Goal: Task Accomplishment & Management: Manage account settings

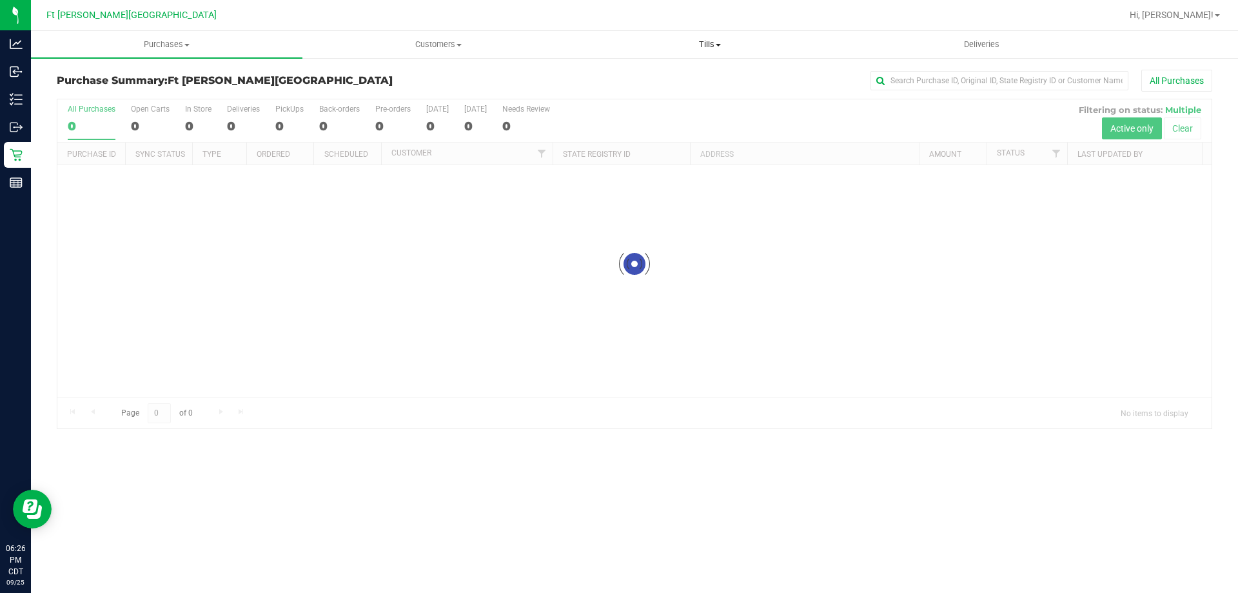
click at [705, 44] on span "Tills" at bounding box center [710, 45] width 270 height 12
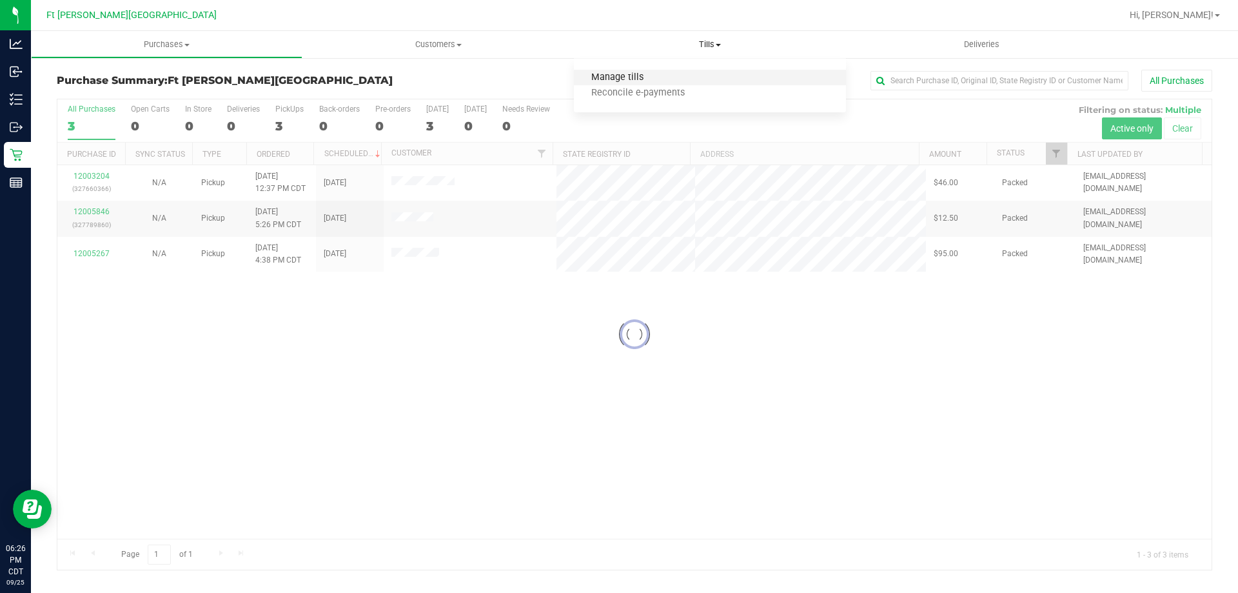
click at [649, 77] on span "Manage tills" at bounding box center [617, 77] width 87 height 11
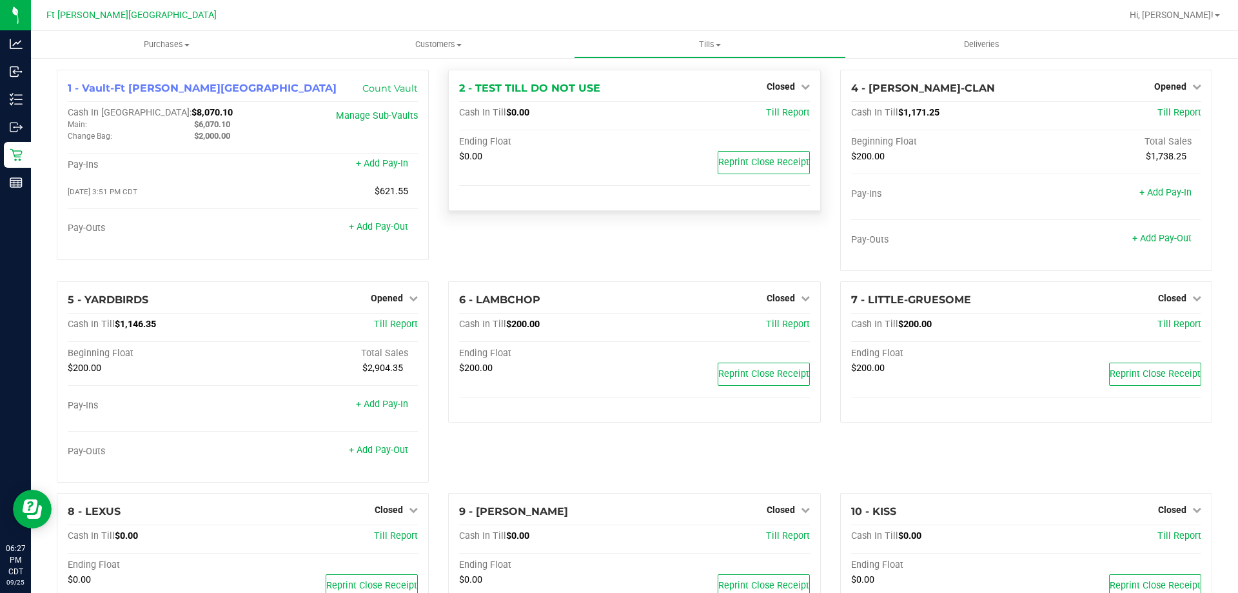
click at [573, 208] on div "2 - TEST TILL DO NOT USE Closed Open Till Cash In Till $0.00 Till Report Ending…" at bounding box center [634, 140] width 372 height 141
click at [395, 231] on link "+ Add Pay-Out" at bounding box center [378, 226] width 59 height 11
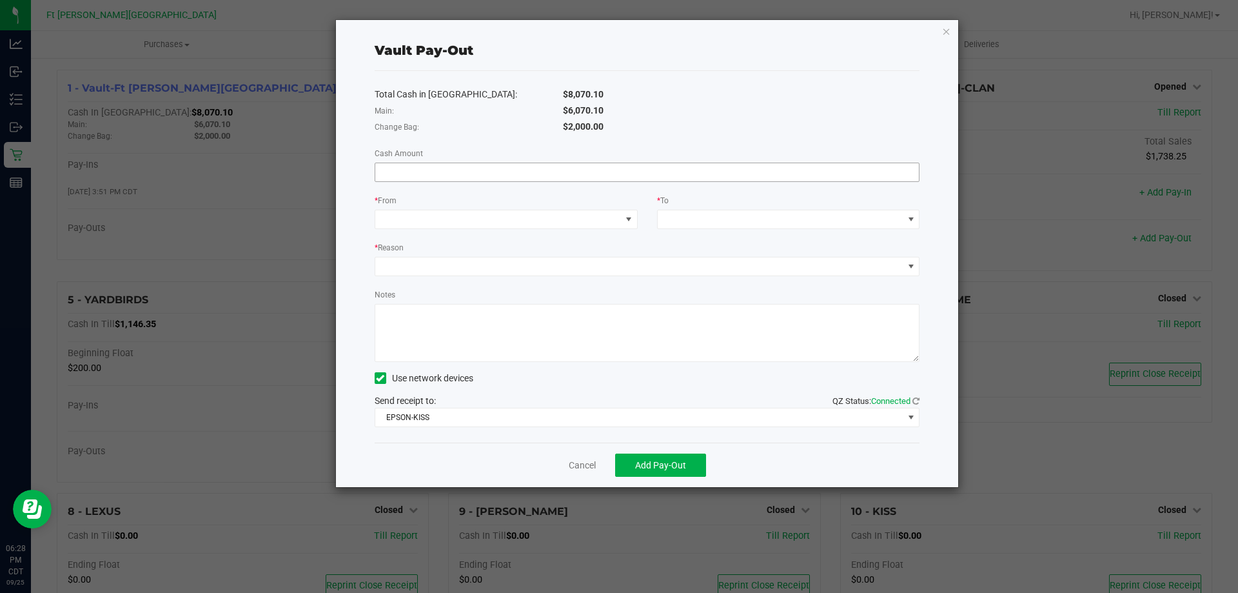
click at [438, 173] on input at bounding box center [647, 172] width 544 height 18
click at [536, 168] on input "5448" at bounding box center [647, 172] width 544 height 18
click at [609, 221] on span at bounding box center [498, 219] width 246 height 18
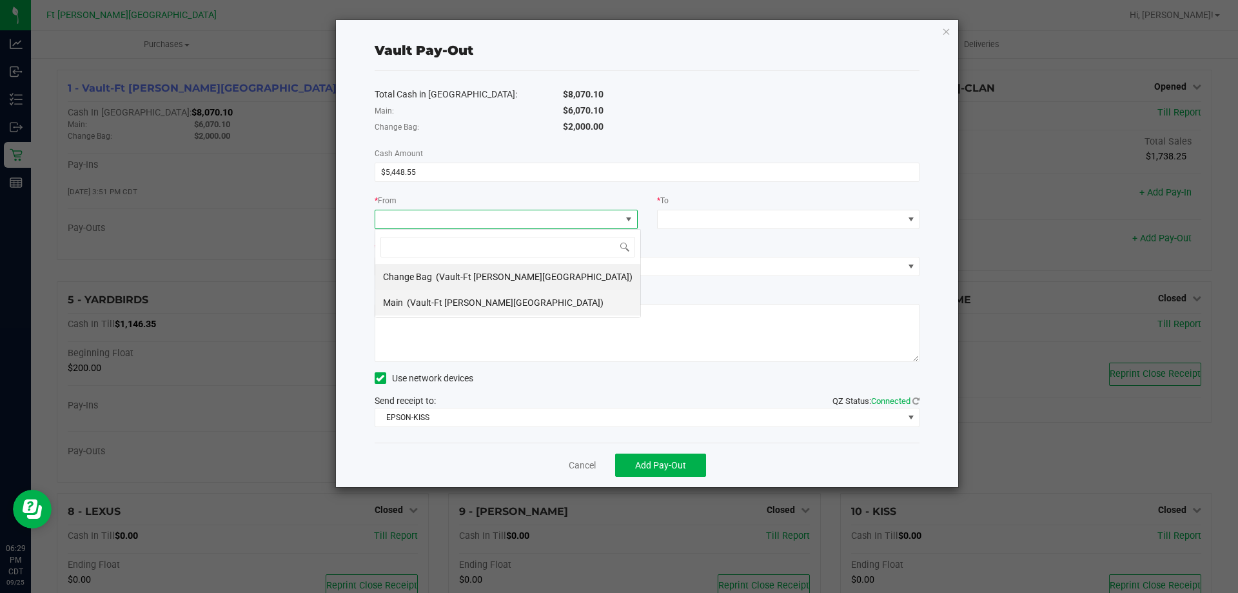
scroll to position [19, 263]
drag, startPoint x: 473, startPoint y: 303, endPoint x: 493, endPoint y: 291, distance: 22.6
click at [480, 297] on span "(Vault-Ft [PERSON_NAME][GEOGRAPHIC_DATA])" at bounding box center [505, 302] width 197 height 10
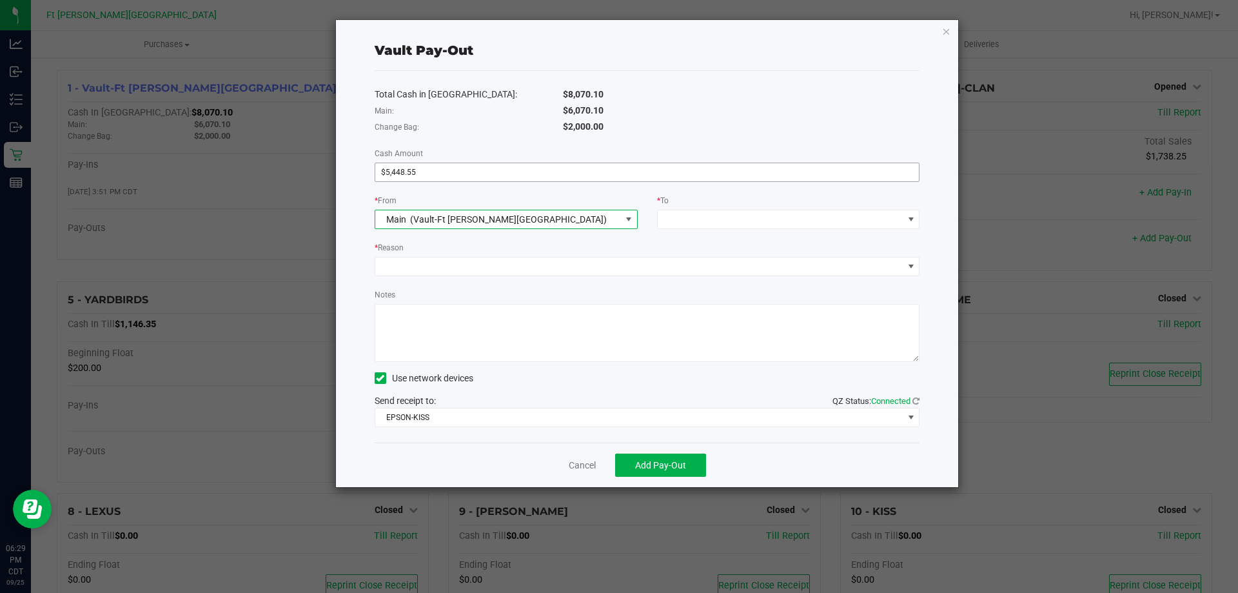
click at [694, 183] on div "Total Cash in [GEOGRAPHIC_DATA]: $8,070.10 Main: $6,070.10 Change Bag: $2,000.0…" at bounding box center [647, 256] width 545 height 371
click at [692, 170] on input "5448.55" at bounding box center [647, 172] width 544 height 18
type input "$5,448.55"
click at [536, 330] on textarea "Notes" at bounding box center [647, 333] width 545 height 58
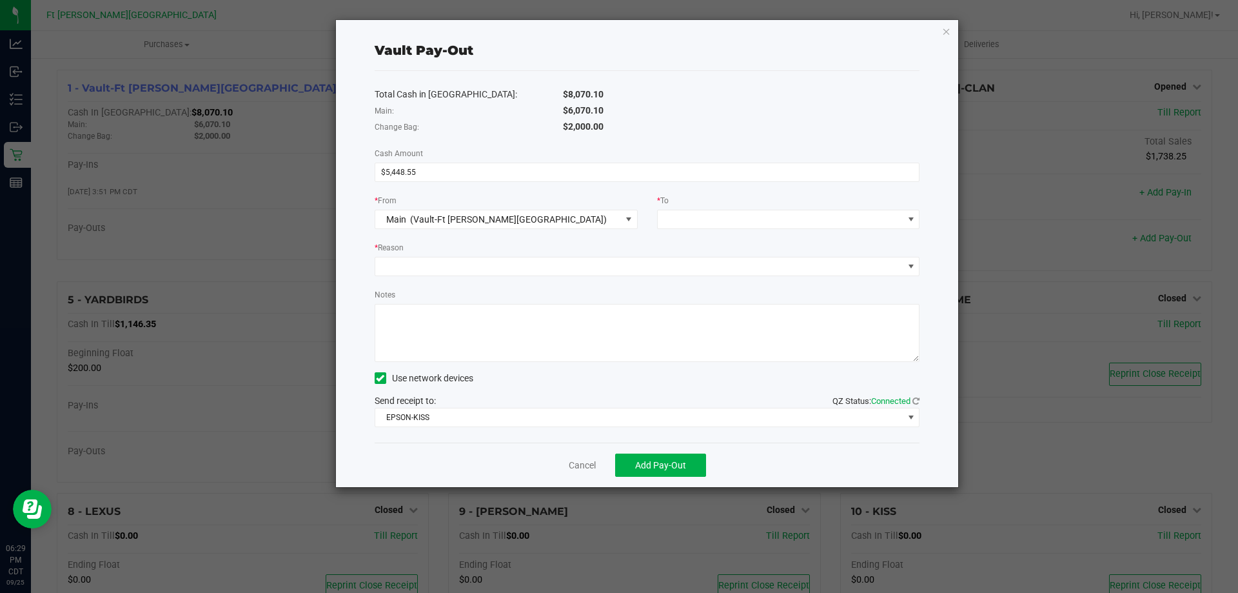
paste textarea "5448.55"
click at [727, 210] on span at bounding box center [781, 219] width 246 height 18
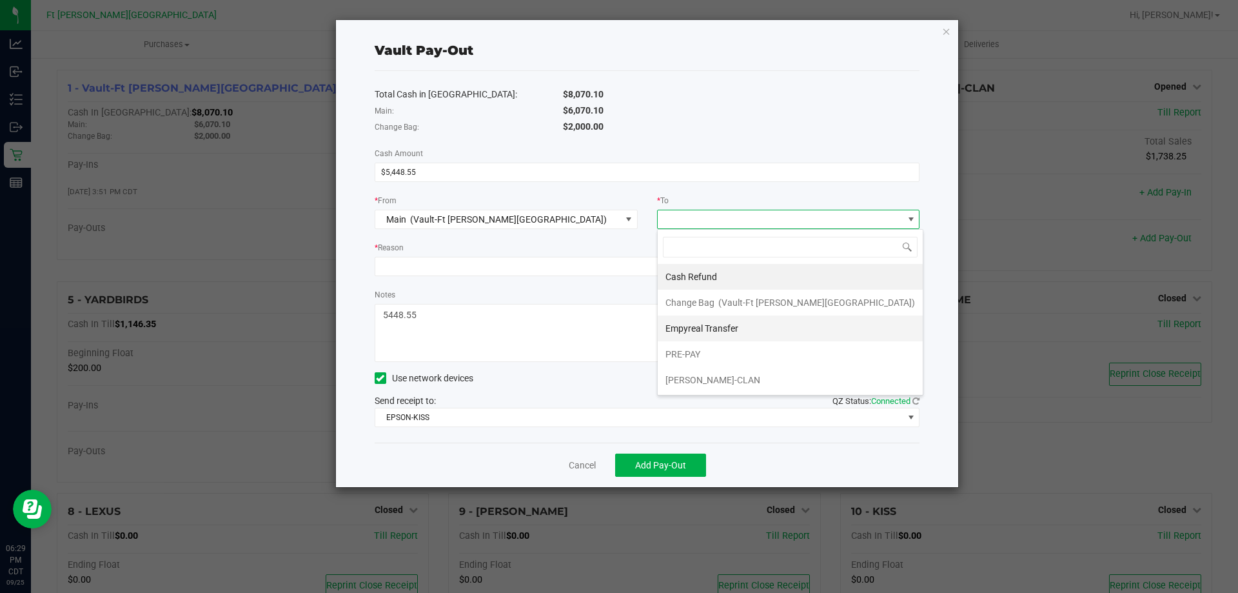
click at [694, 329] on span "Empyreal Transfer" at bounding box center [701, 328] width 73 height 10
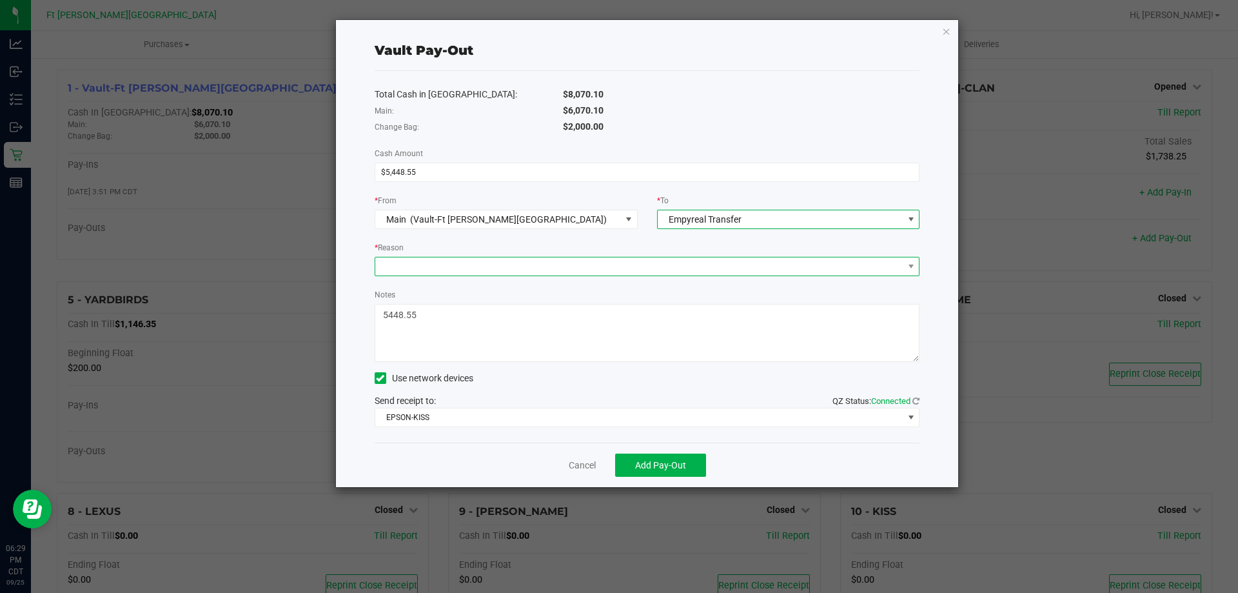
click at [555, 272] on span at bounding box center [639, 266] width 528 height 18
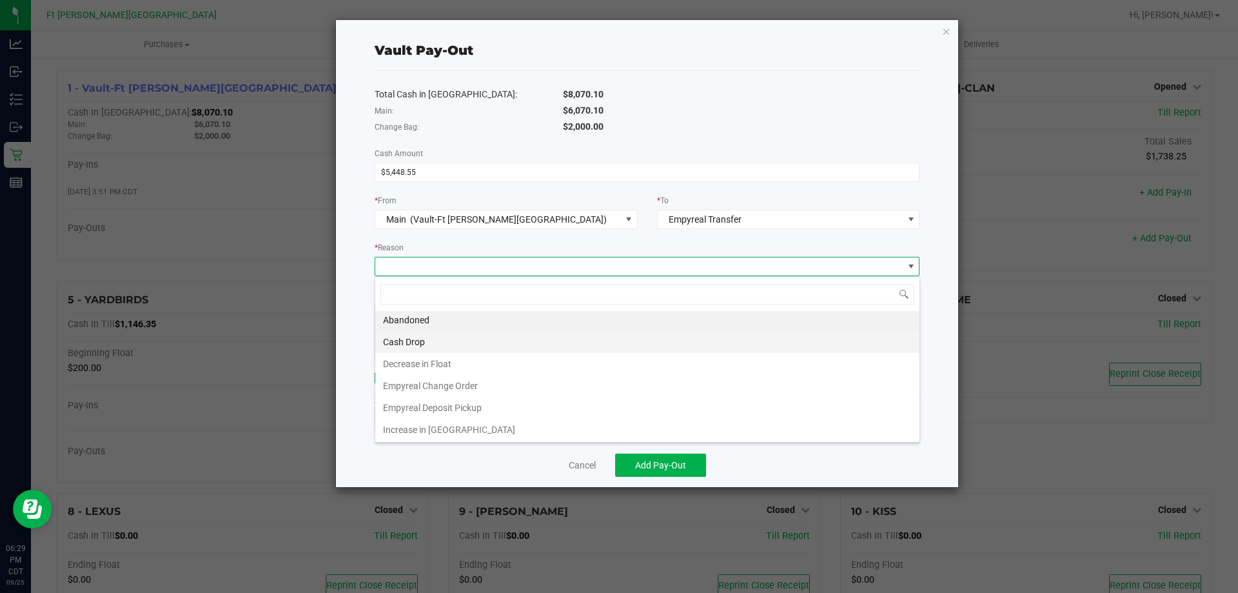
scroll to position [3, 0]
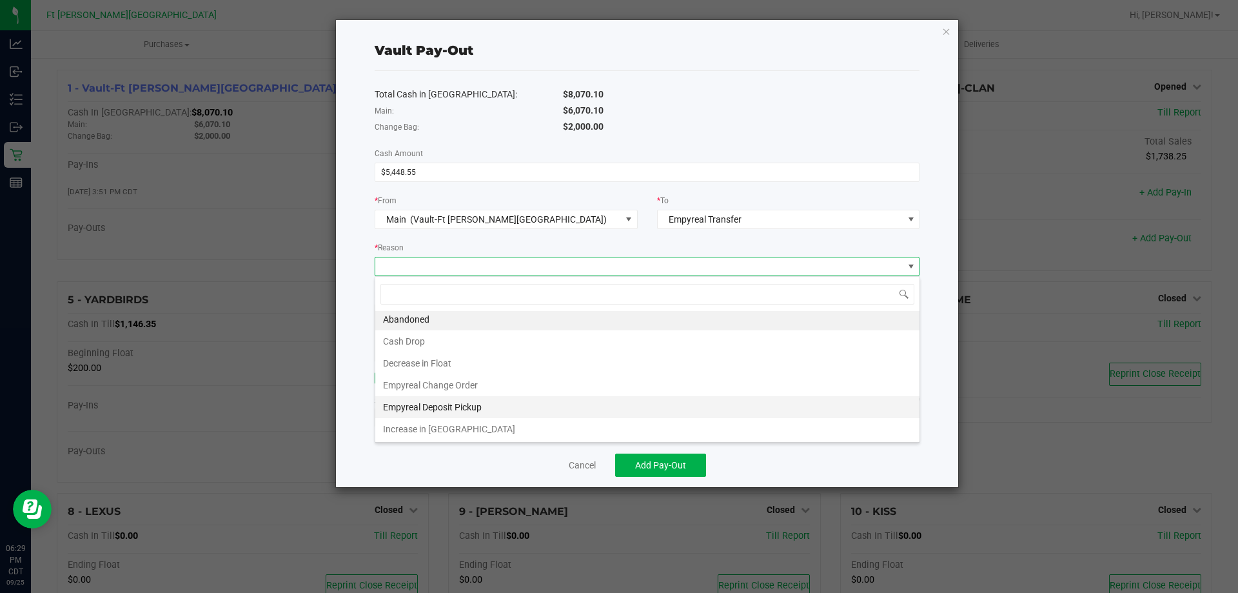
click at [425, 406] on li "Empyreal Deposit Pickup" at bounding box center [647, 407] width 544 height 22
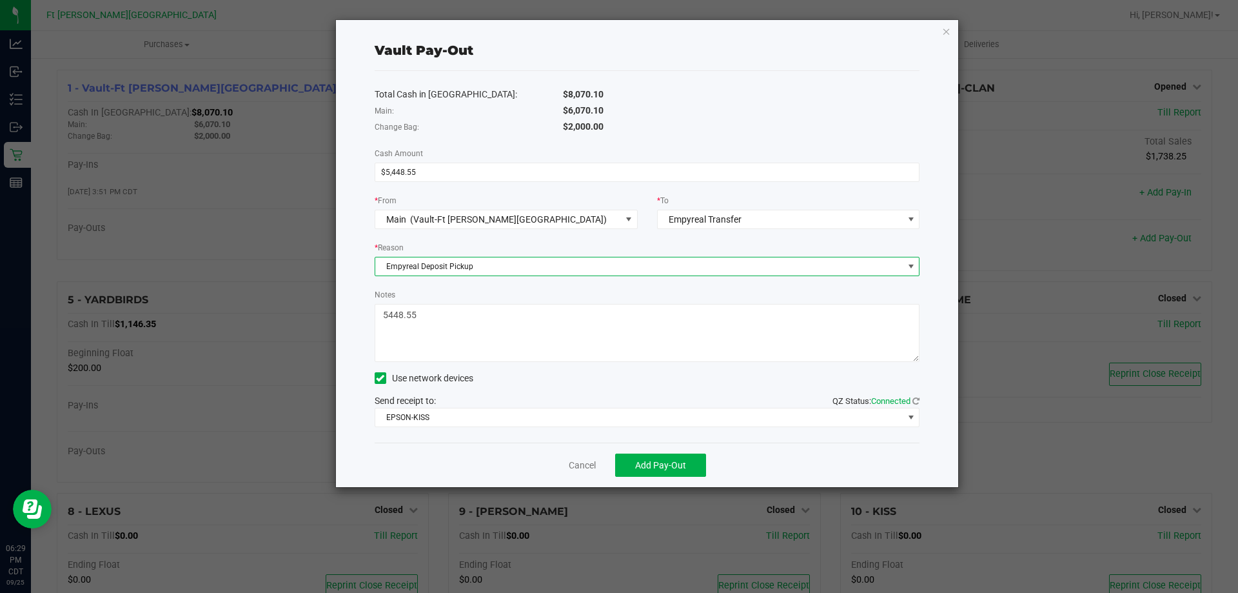
click at [469, 320] on textarea "Notes" at bounding box center [647, 333] width 545 height 58
click at [606, 309] on textarea "Notes" at bounding box center [647, 333] width 545 height 58
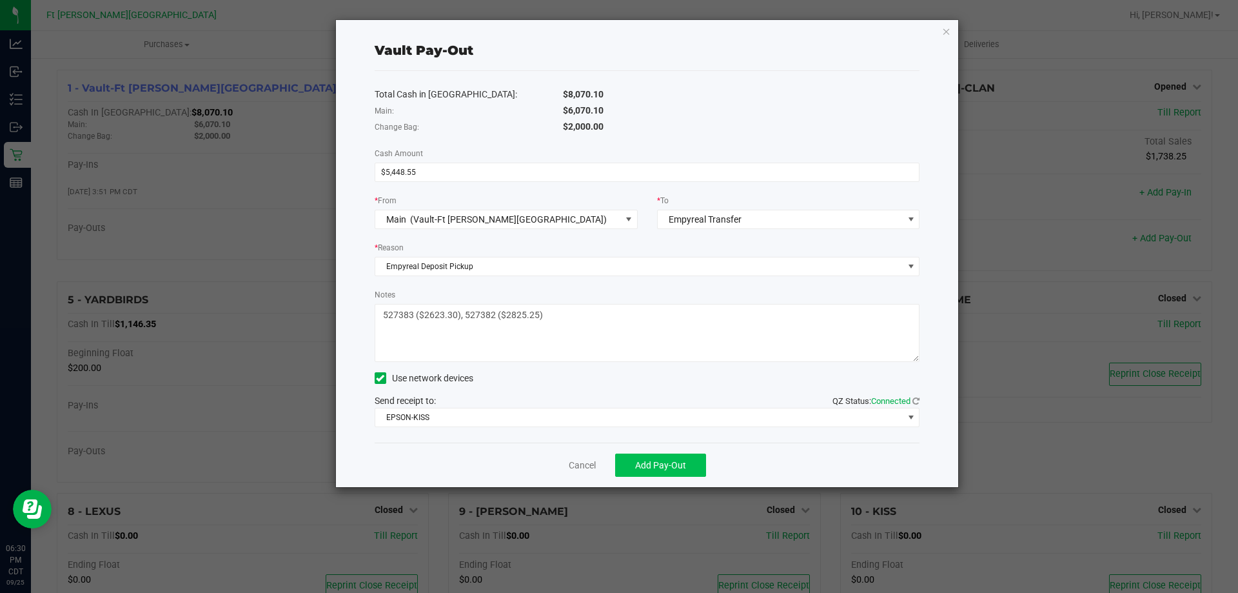
type textarea "527383 ($2623.30), 527382 ($2825.25)"
click at [647, 463] on span "Add Pay-Out" at bounding box center [660, 465] width 51 height 10
click at [556, 309] on textarea "Notes" at bounding box center [647, 333] width 545 height 58
click at [595, 469] on div "Dismiss Reprint Receipt" at bounding box center [647, 464] width 545 height 44
click at [591, 466] on link "Dismiss" at bounding box center [577, 465] width 31 height 14
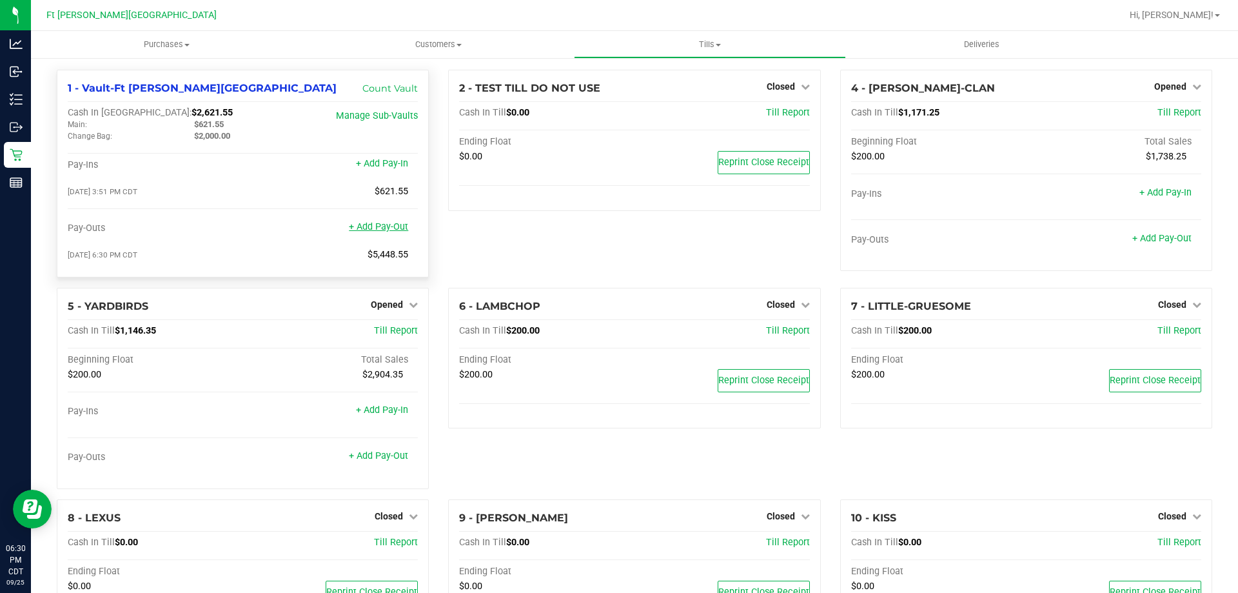
click at [371, 229] on link "+ Add Pay-Out" at bounding box center [378, 226] width 59 height 11
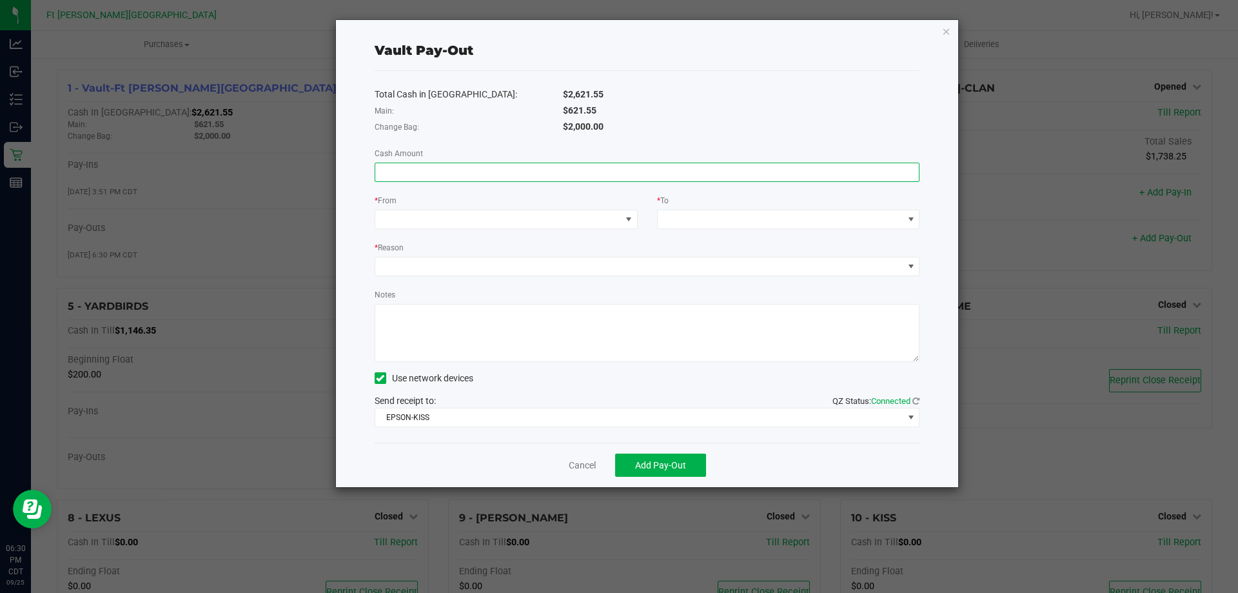
click at [433, 168] on input at bounding box center [647, 172] width 544 height 18
click at [432, 169] on input at bounding box center [647, 172] width 544 height 18
click at [556, 226] on span at bounding box center [498, 219] width 246 height 18
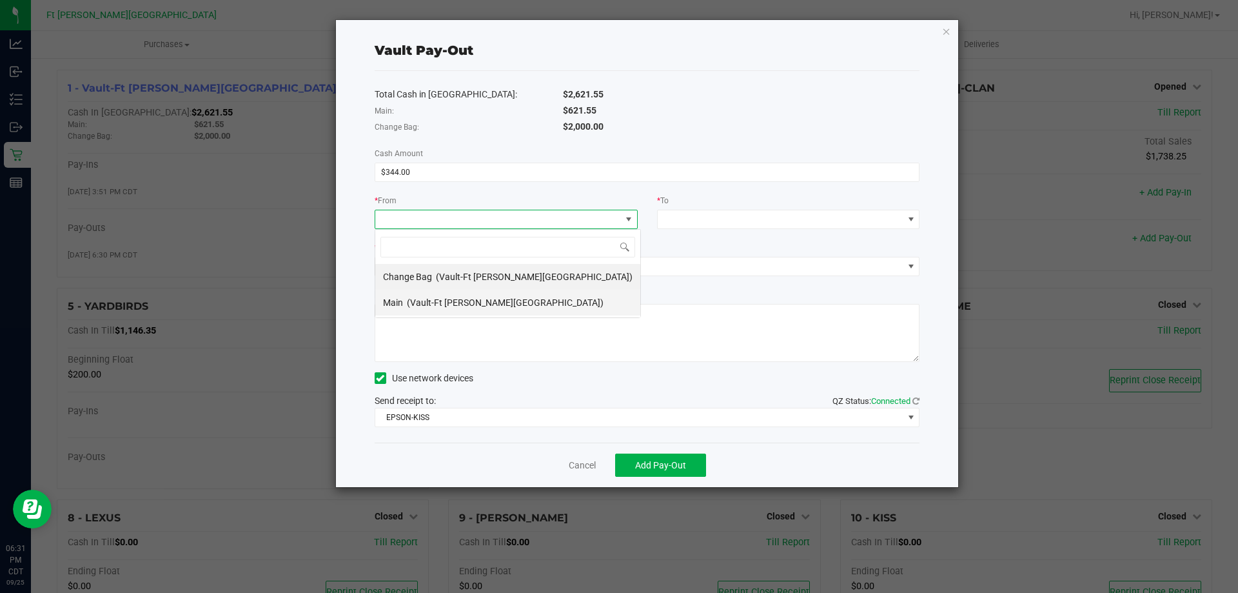
scroll to position [19, 263]
drag, startPoint x: 475, startPoint y: 280, endPoint x: 515, endPoint y: 267, distance: 41.4
click at [476, 280] on span "(Vault-Ft [PERSON_NAME][GEOGRAPHIC_DATA])" at bounding box center [534, 276] width 197 height 10
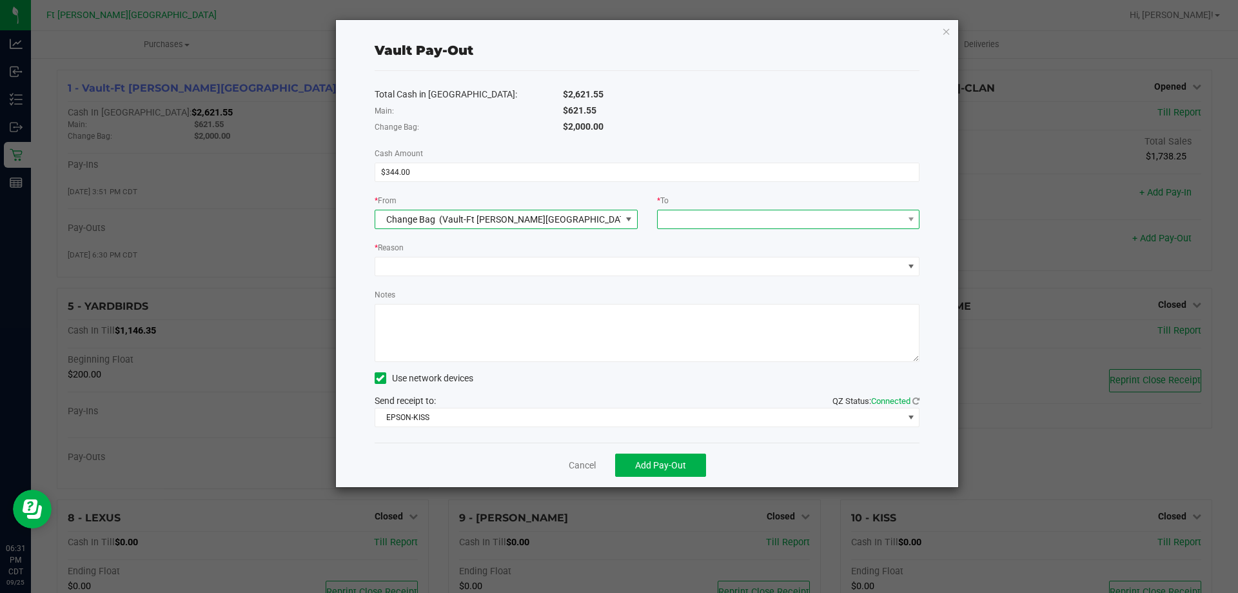
click at [749, 217] on span at bounding box center [781, 219] width 246 height 18
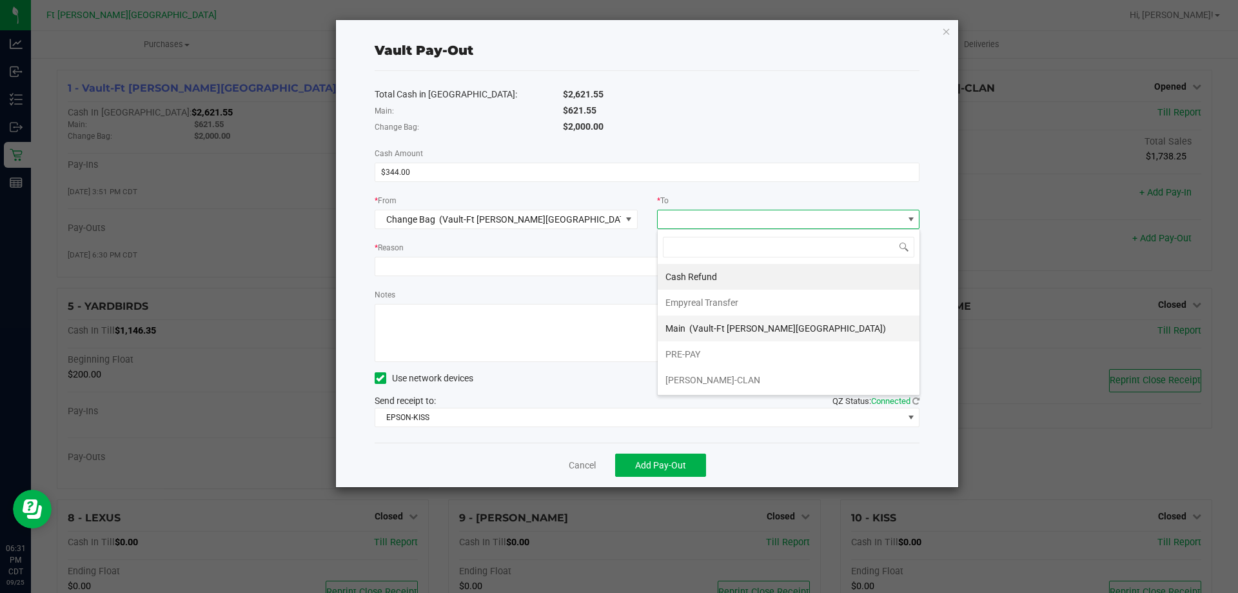
drag, startPoint x: 702, startPoint y: 329, endPoint x: 694, endPoint y: 300, distance: 30.7
click at [702, 328] on span "(Vault-Ft [PERSON_NAME][GEOGRAPHIC_DATA])" at bounding box center [787, 328] width 197 height 10
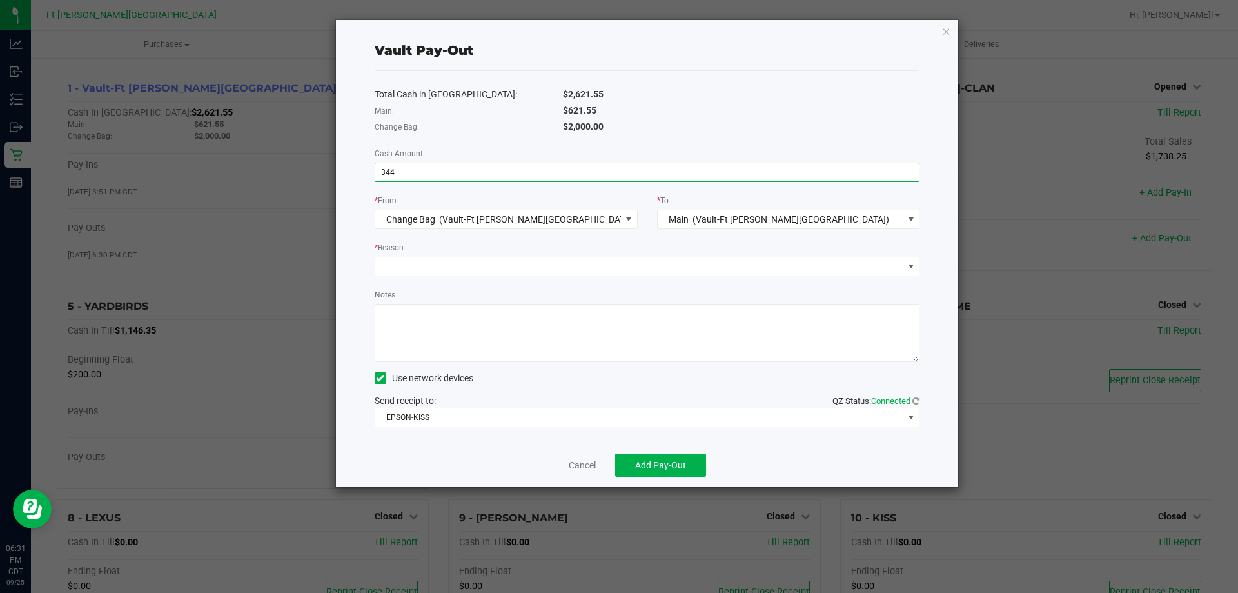
click at [672, 175] on input "344" at bounding box center [647, 172] width 544 height 18
click at [669, 175] on input "344" at bounding box center [647, 172] width 544 height 18
type input "$344.00"
click at [473, 350] on textarea "Notes" at bounding box center [647, 333] width 545 height 58
paste textarea "344"
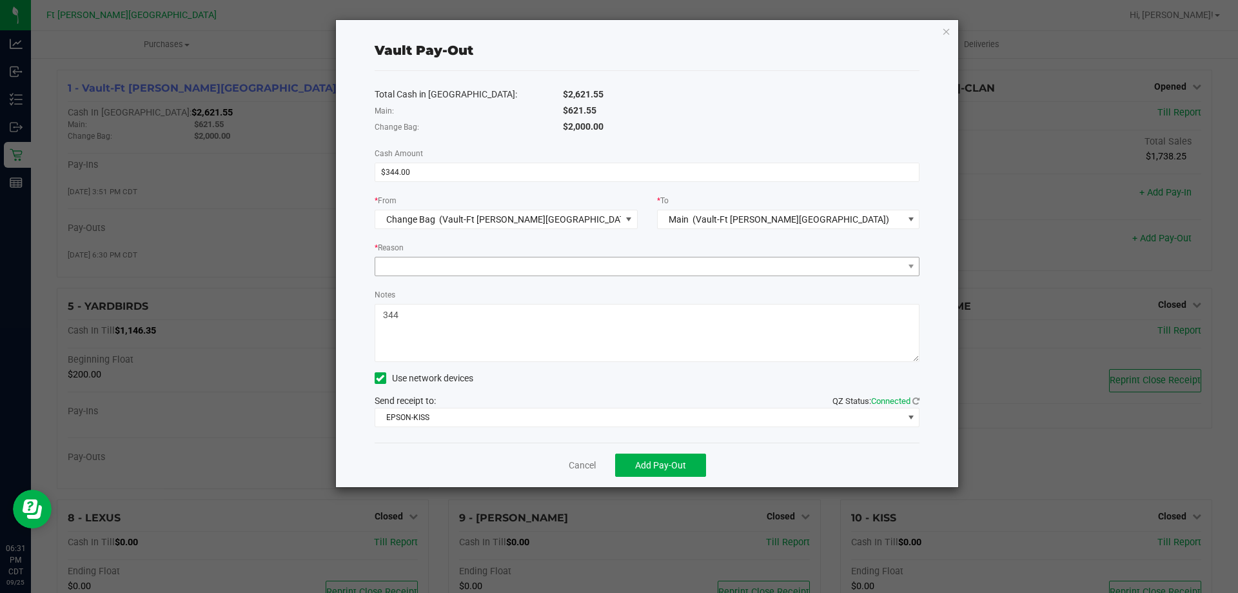
type textarea "344"
drag, startPoint x: 521, startPoint y: 265, endPoint x: 516, endPoint y: 271, distance: 7.4
click at [522, 265] on span at bounding box center [639, 266] width 528 height 18
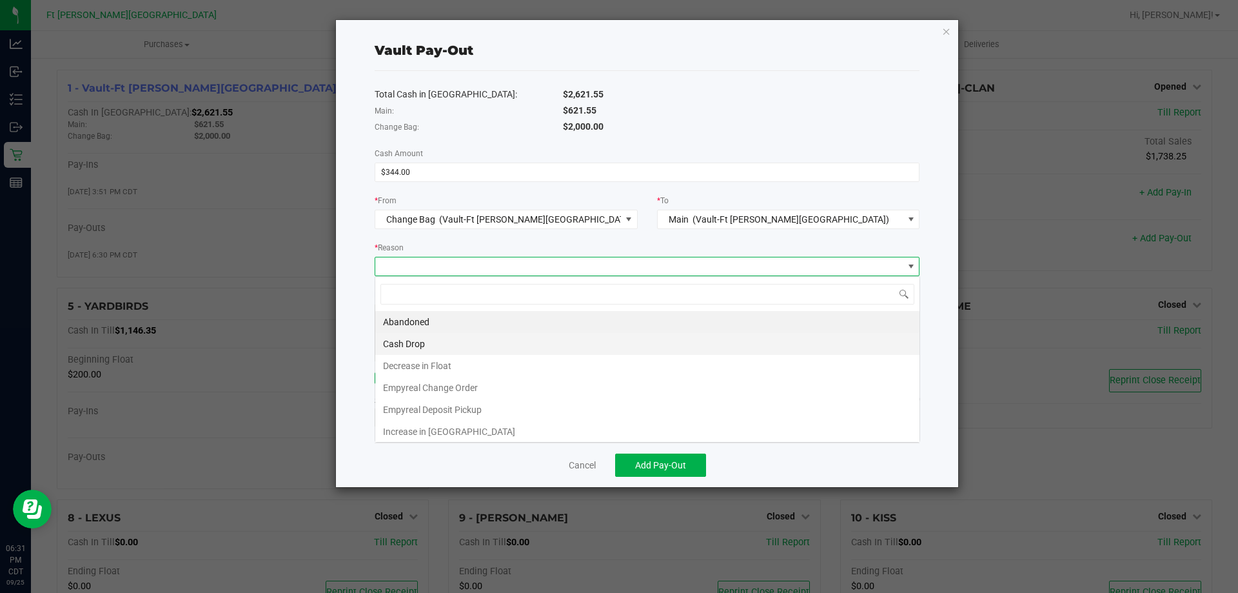
scroll to position [19, 545]
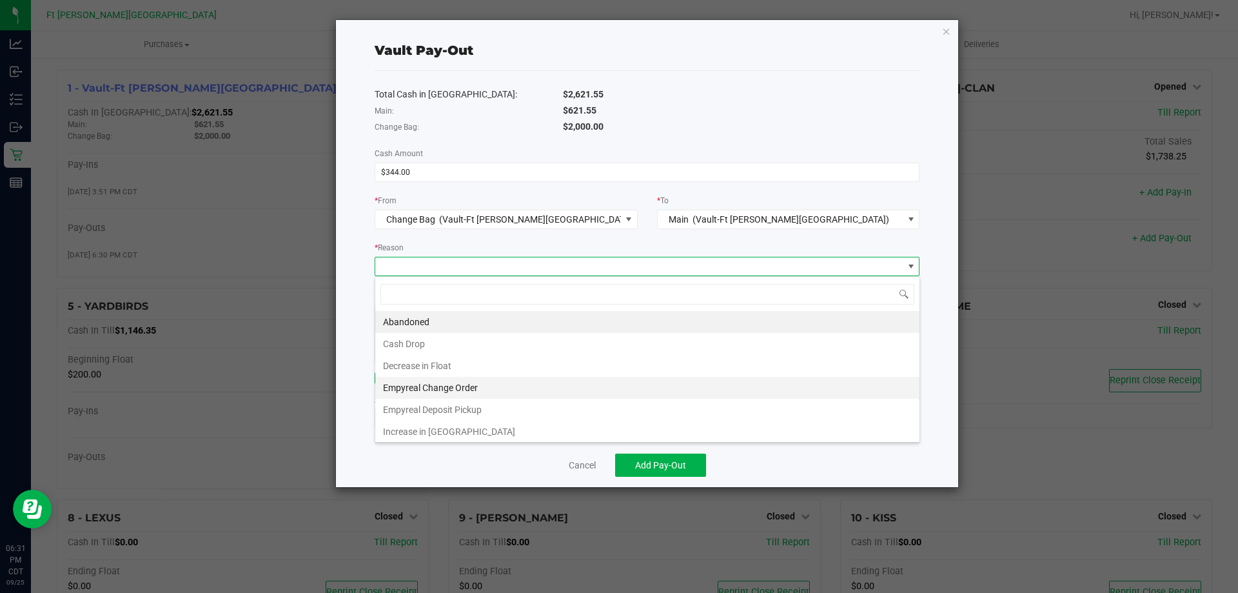
click at [473, 384] on li "Empyreal Change Order" at bounding box center [647, 388] width 544 height 22
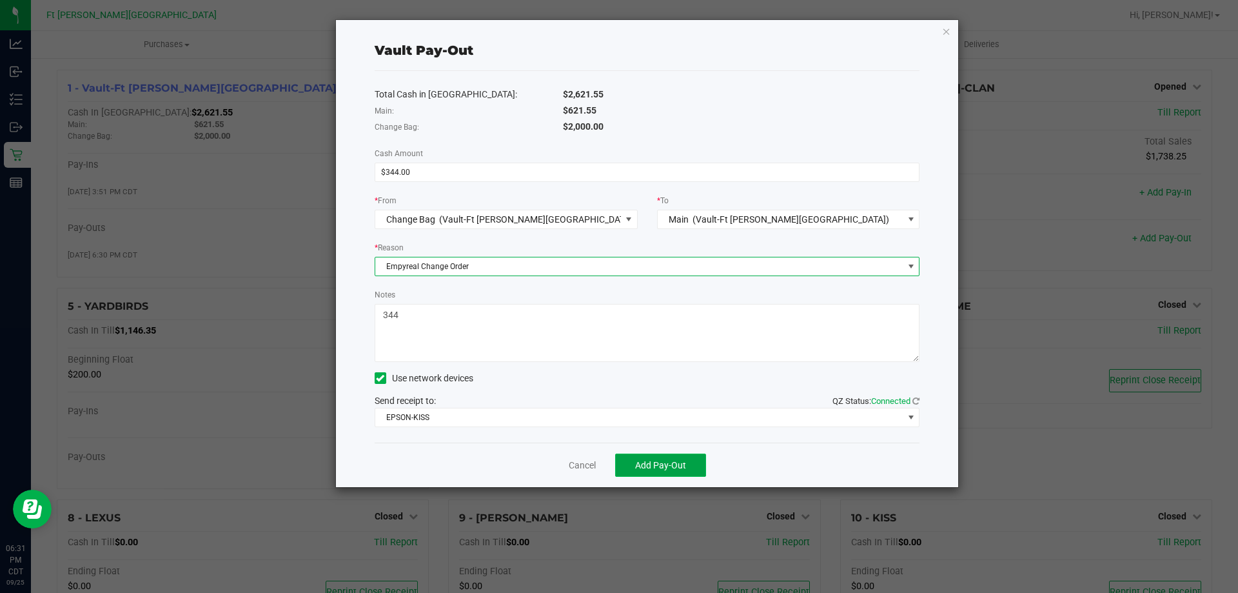
click at [647, 457] on button "Add Pay-Out" at bounding box center [660, 464] width 91 height 23
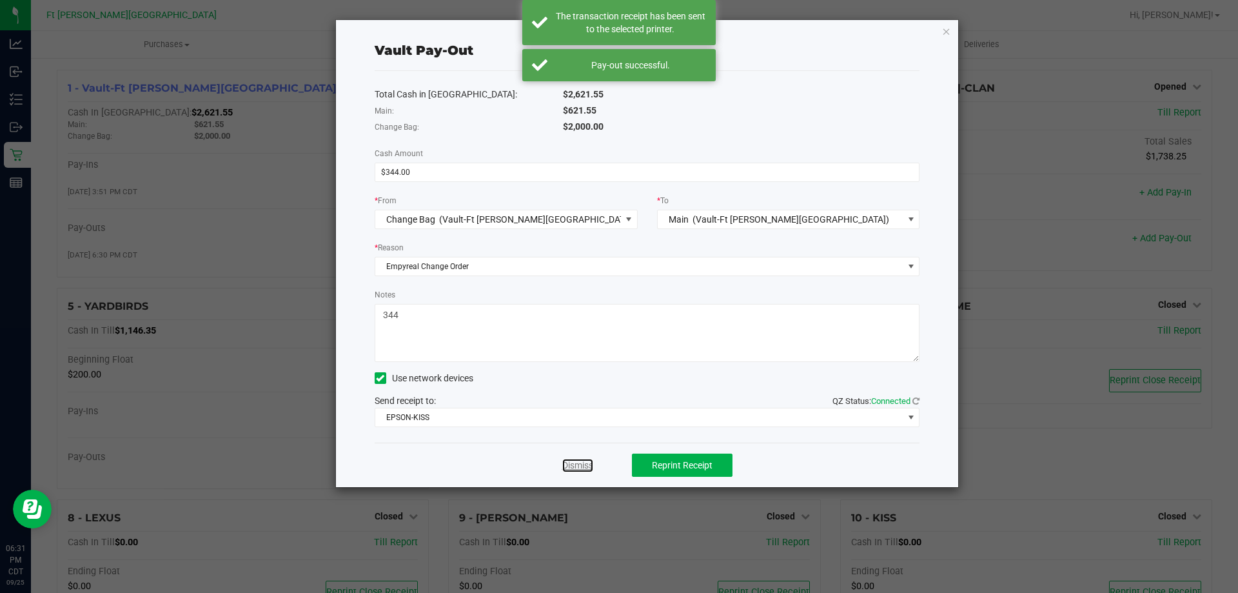
click at [586, 467] on link "Dismiss" at bounding box center [577, 465] width 31 height 14
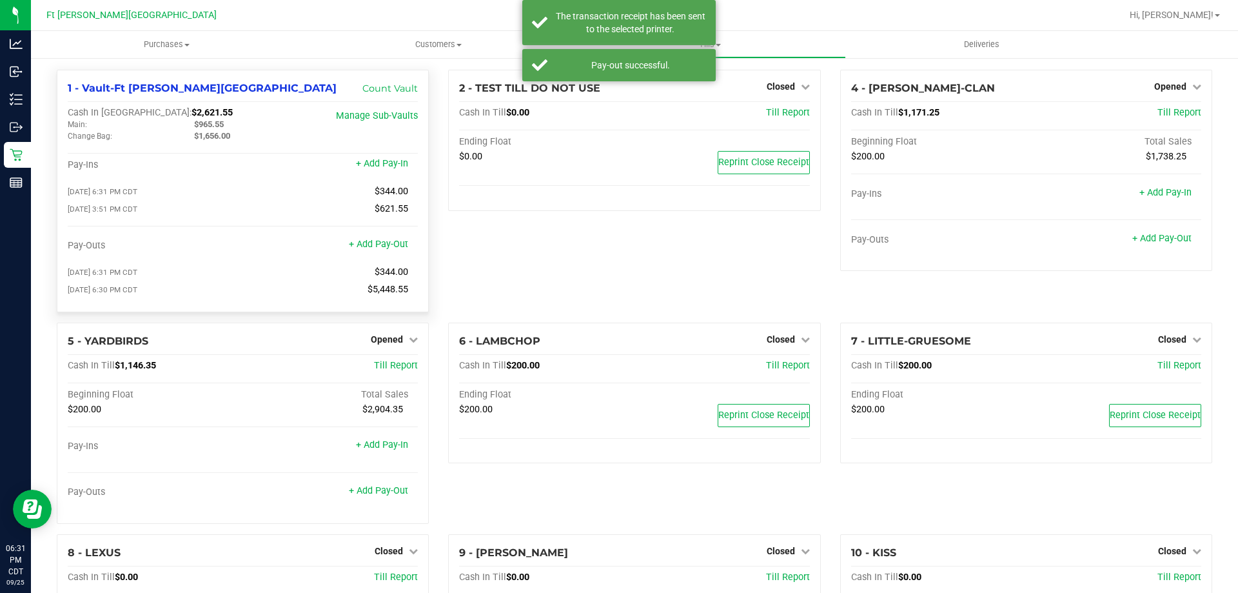
click at [370, 230] on div "+ Add Pay-Out" at bounding box center [378, 236] width 59 height 28
click at [374, 244] on link "+ Add Pay-Out" at bounding box center [378, 244] width 59 height 11
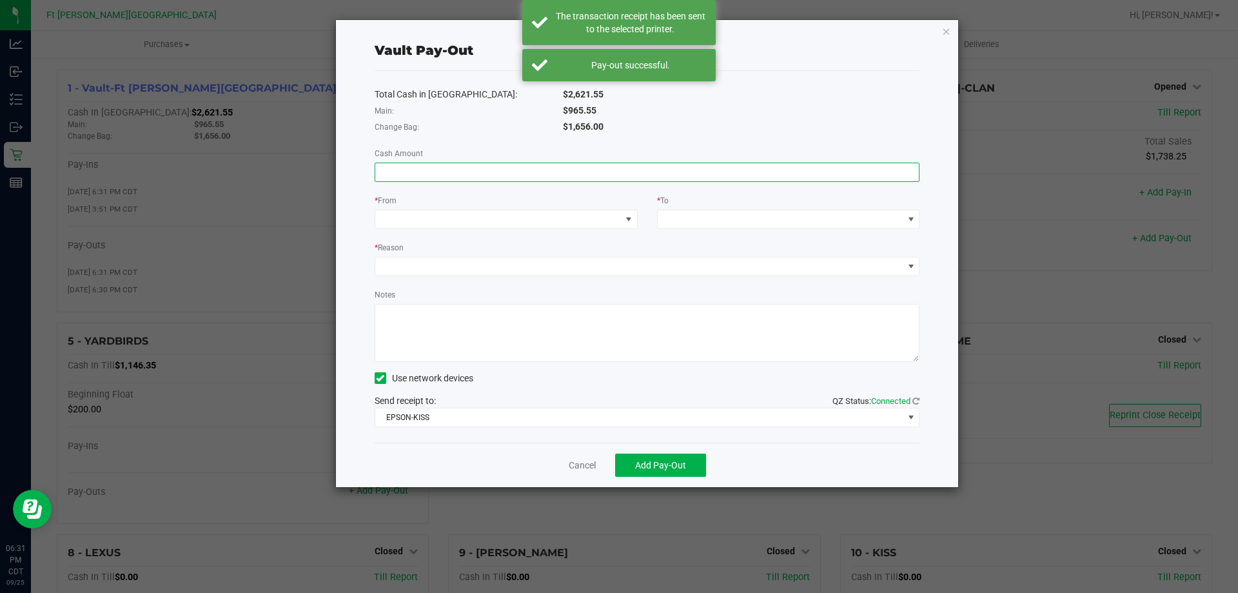
click at [625, 176] on input at bounding box center [647, 172] width 544 height 18
paste input "344"
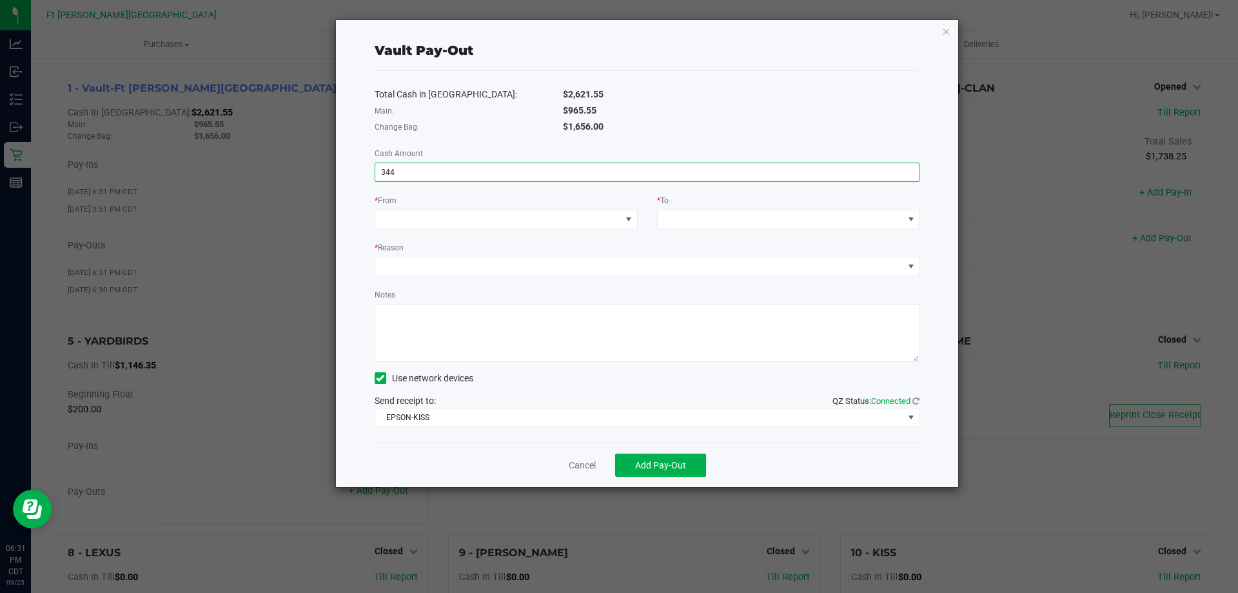
type input "$344.00"
click at [500, 322] on textarea "Notes" at bounding box center [647, 333] width 545 height 58
paste textarea "344"
type textarea "344"
drag, startPoint x: 584, startPoint y: 212, endPoint x: 576, endPoint y: 221, distance: 11.9
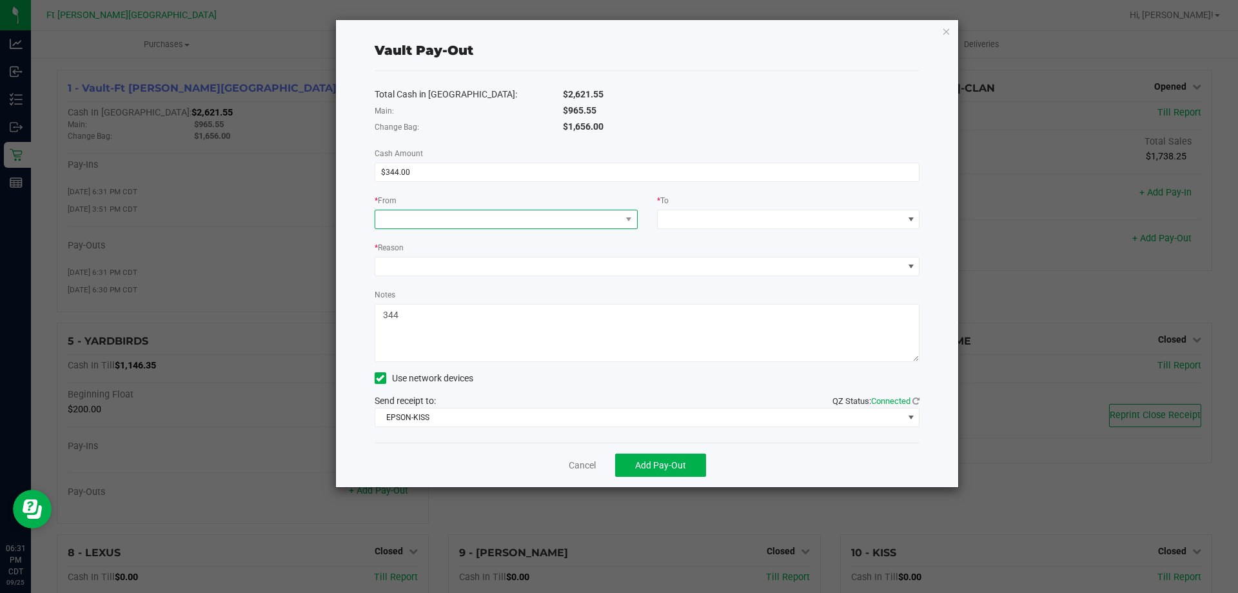
click at [580, 217] on span at bounding box center [498, 219] width 246 height 18
drag, startPoint x: 431, startPoint y: 302, endPoint x: 629, endPoint y: 192, distance: 226.6
click at [432, 302] on span "(Vault-Ft [PERSON_NAME][GEOGRAPHIC_DATA])" at bounding box center [505, 302] width 197 height 10
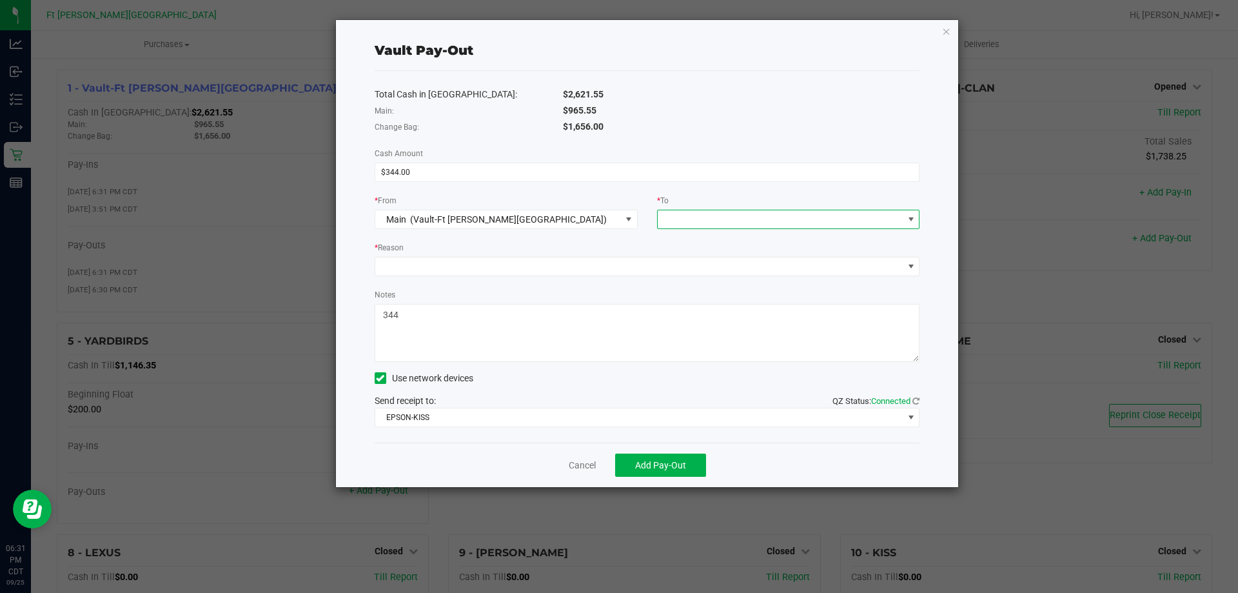
drag, startPoint x: 741, startPoint y: 216, endPoint x: 731, endPoint y: 224, distance: 13.3
click at [740, 216] on span at bounding box center [781, 219] width 246 height 18
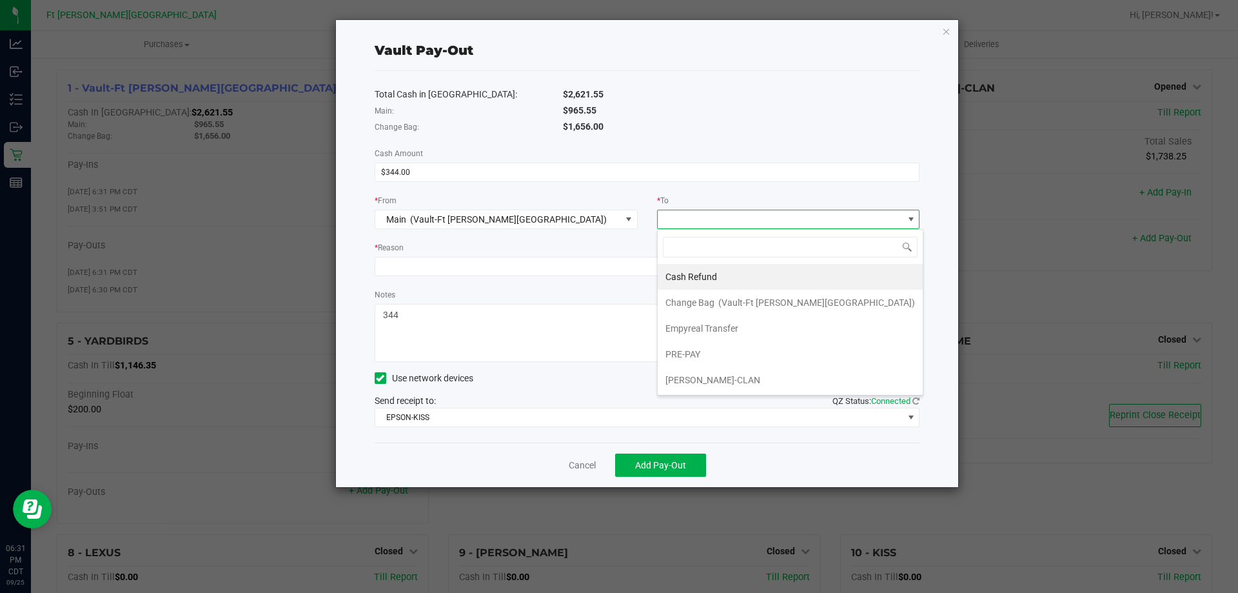
drag, startPoint x: 698, startPoint y: 324, endPoint x: 629, endPoint y: 295, distance: 74.3
click at [694, 323] on span "Empyreal Transfer" at bounding box center [701, 328] width 73 height 10
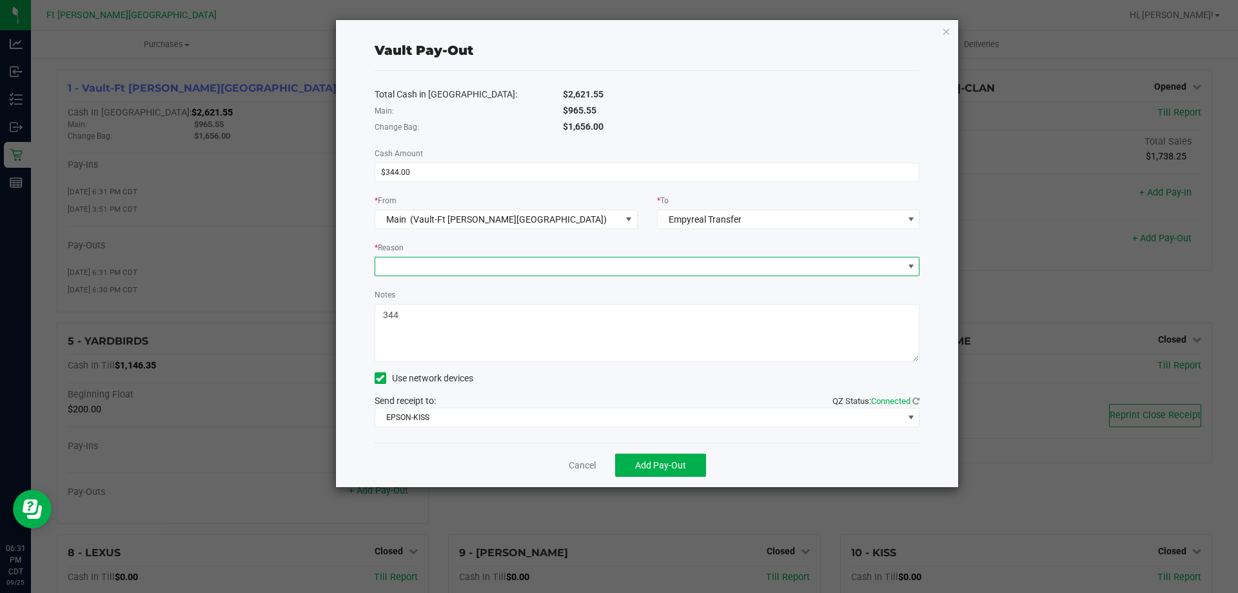
click at [605, 270] on span at bounding box center [639, 266] width 528 height 18
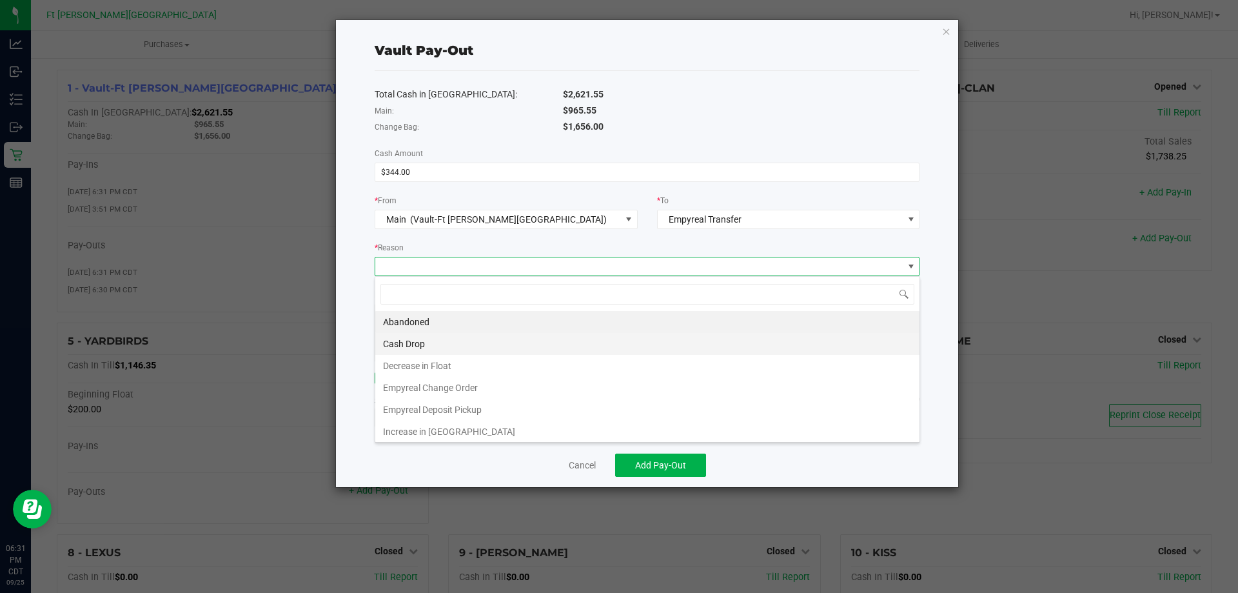
scroll to position [19, 545]
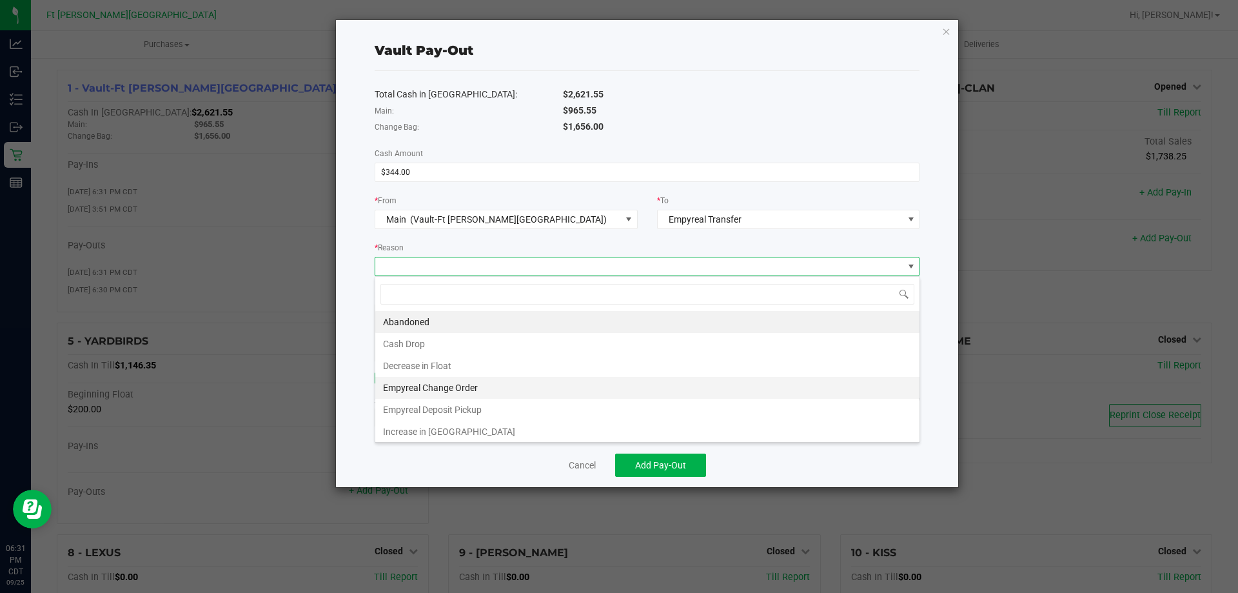
drag, startPoint x: 448, startPoint y: 386, endPoint x: 458, endPoint y: 387, distance: 9.7
click at [449, 386] on li "Empyreal Change Order" at bounding box center [647, 388] width 544 height 22
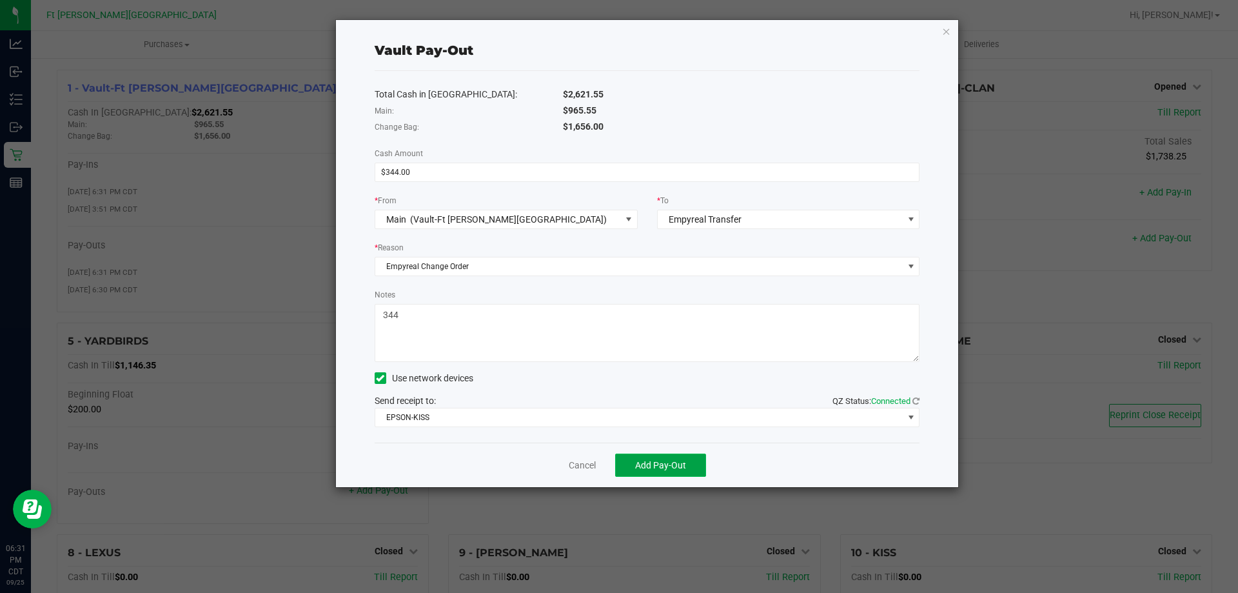
click at [633, 464] on button "Add Pay-Out" at bounding box center [660, 464] width 91 height 23
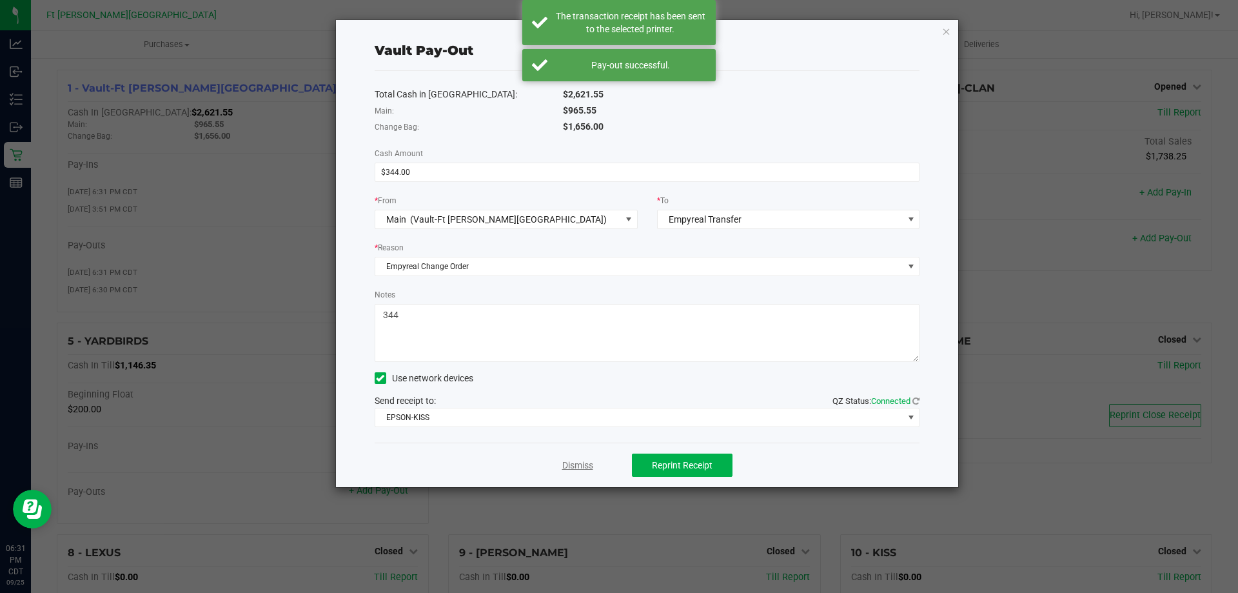
click at [579, 467] on link "Dismiss" at bounding box center [577, 465] width 31 height 14
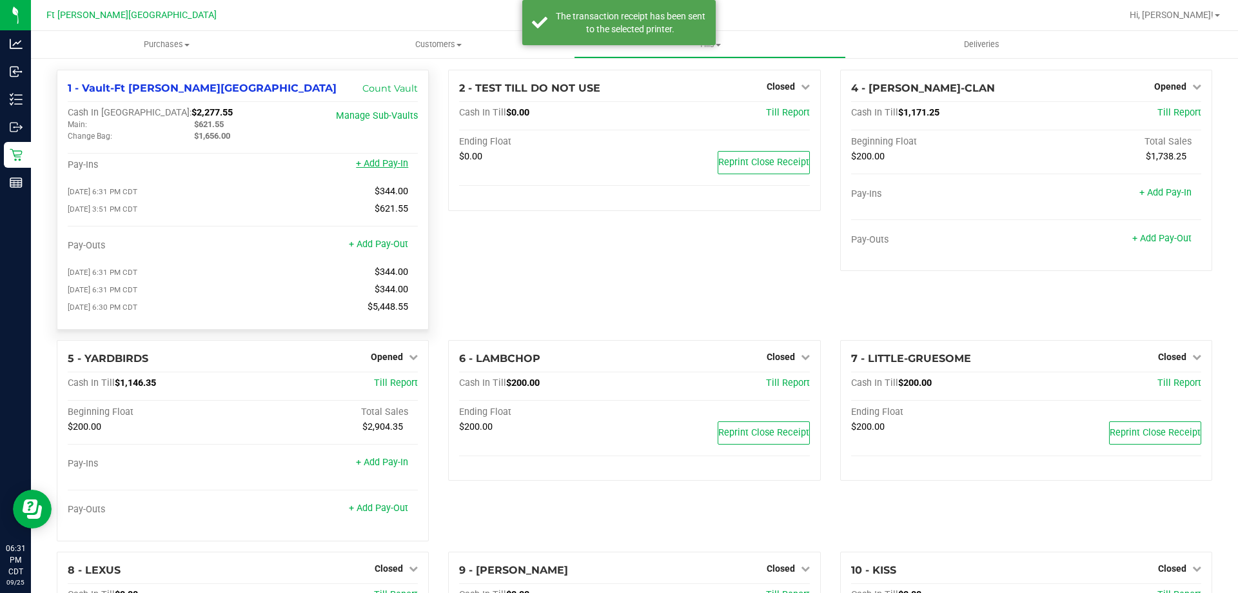
click at [389, 169] on link "+ Add Pay-In" at bounding box center [382, 163] width 52 height 11
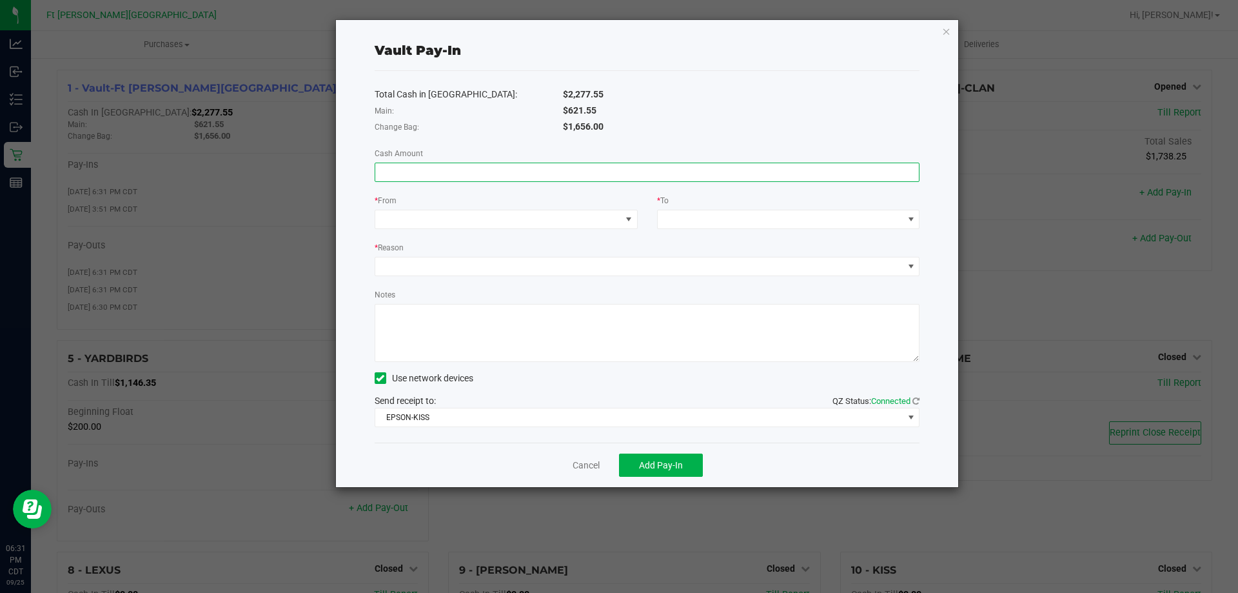
click at [564, 166] on input at bounding box center [647, 172] width 544 height 18
paste input "344"
type input "$344.00"
click at [552, 218] on span at bounding box center [498, 219] width 246 height 18
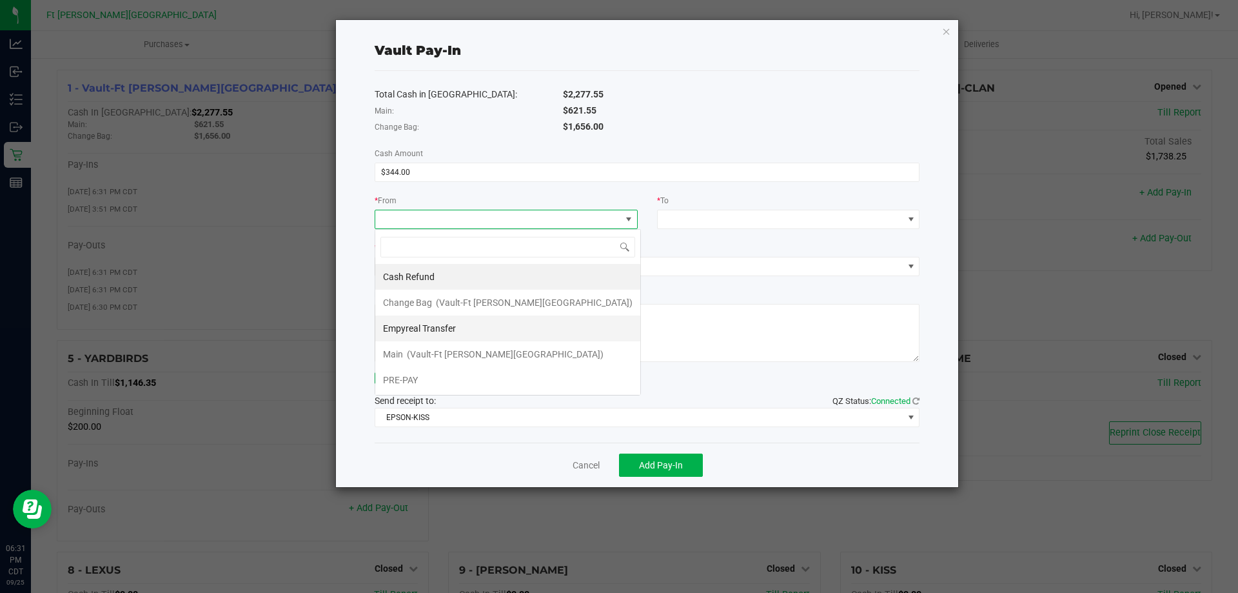
scroll to position [19, 263]
click at [490, 322] on li "Empyreal Transfer" at bounding box center [507, 328] width 265 height 26
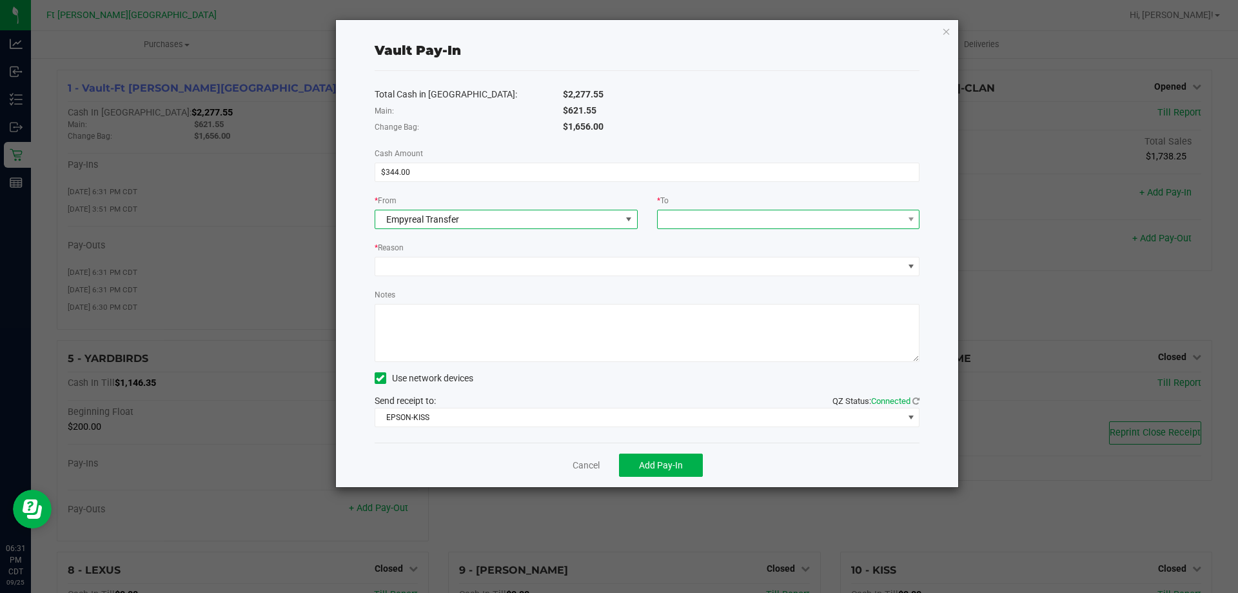
click at [801, 219] on span at bounding box center [781, 219] width 246 height 18
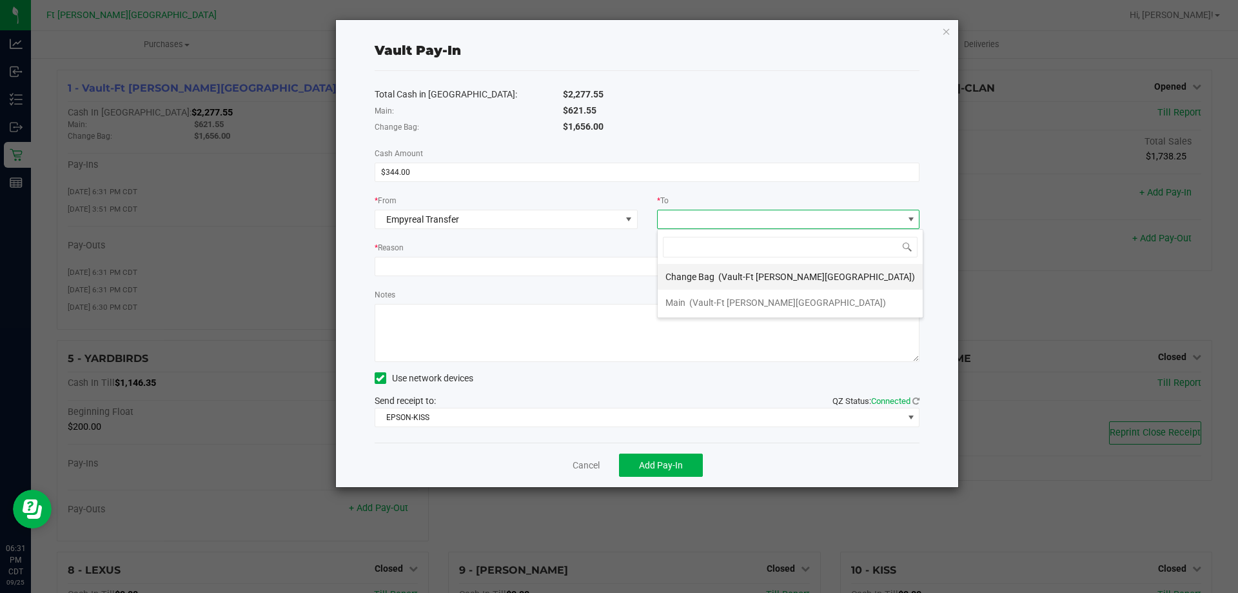
drag, startPoint x: 735, startPoint y: 275, endPoint x: 692, endPoint y: 283, distance: 43.4
click at [732, 275] on span "(Vault-Ft [PERSON_NAME][GEOGRAPHIC_DATA])" at bounding box center [816, 276] width 197 height 10
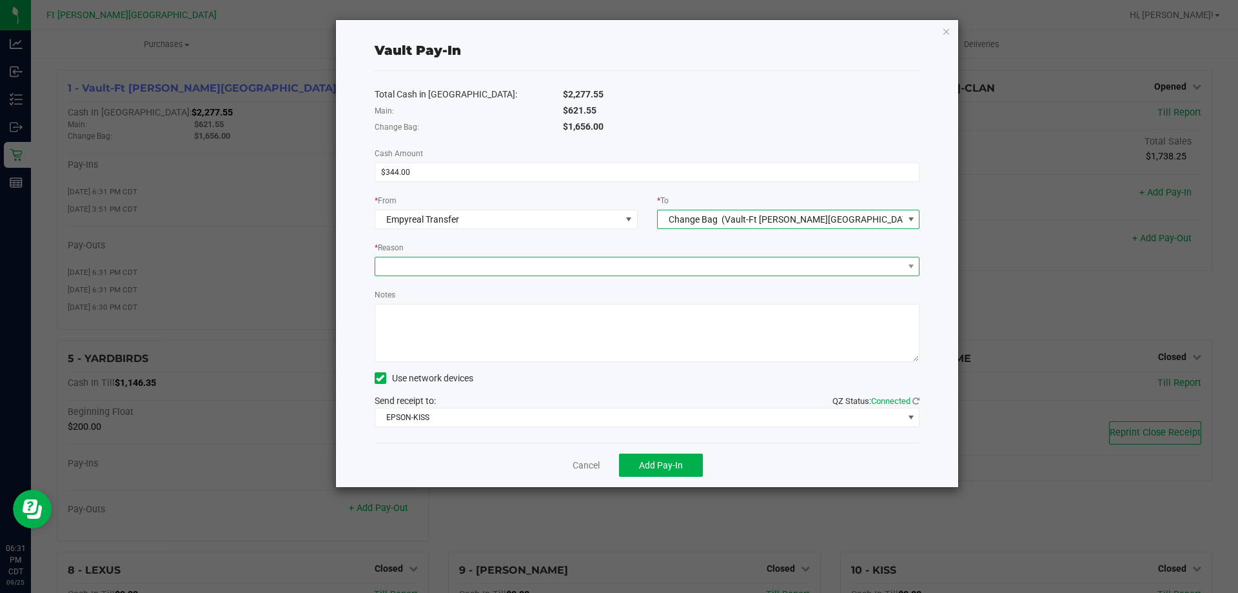
click at [662, 262] on span at bounding box center [639, 266] width 528 height 18
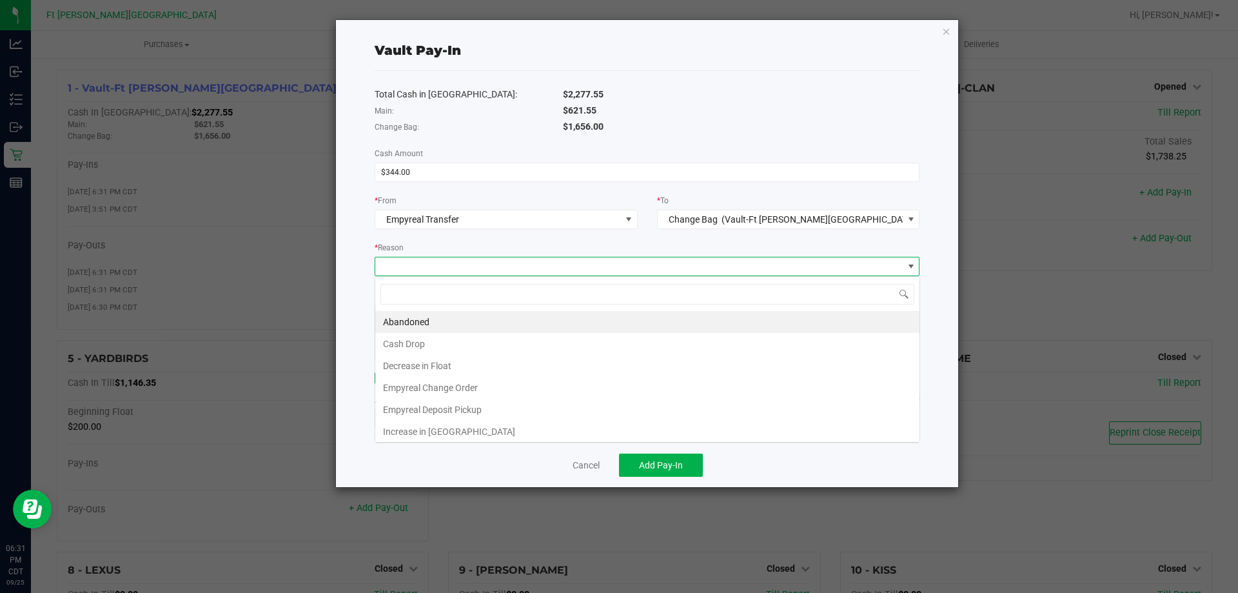
scroll to position [19, 545]
click at [479, 383] on li "Empyreal Change Order" at bounding box center [647, 388] width 544 height 22
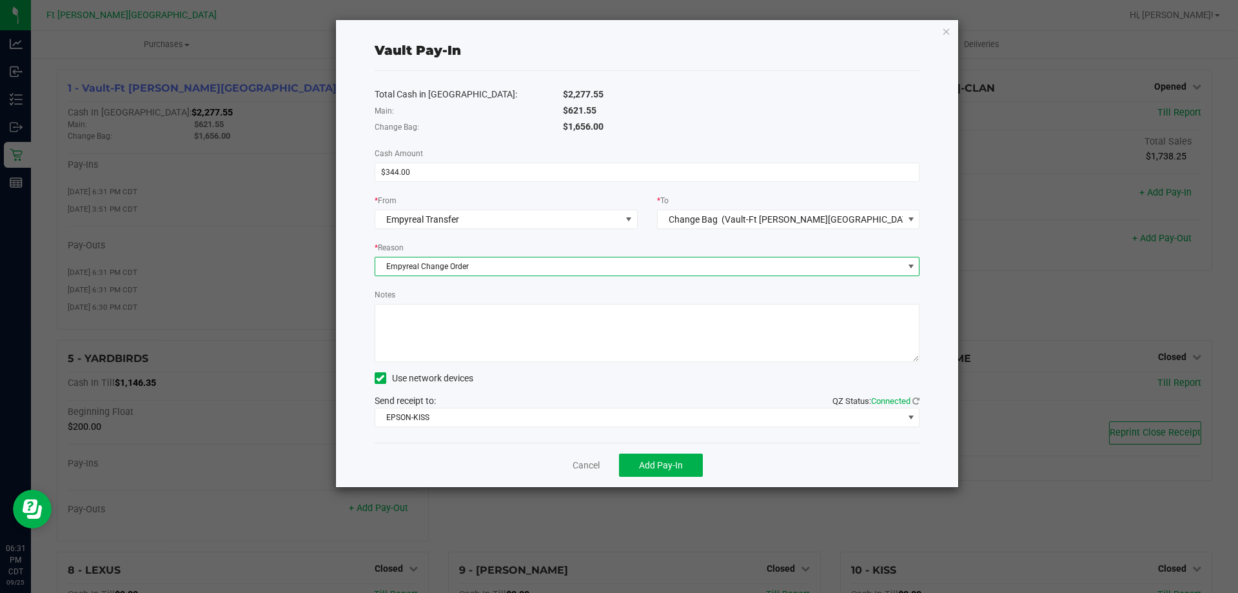
click at [515, 341] on textarea "Notes" at bounding box center [647, 333] width 545 height 58
paste textarea "344"
type textarea "344"
click at [653, 467] on span "Add Pay-In" at bounding box center [661, 465] width 44 height 10
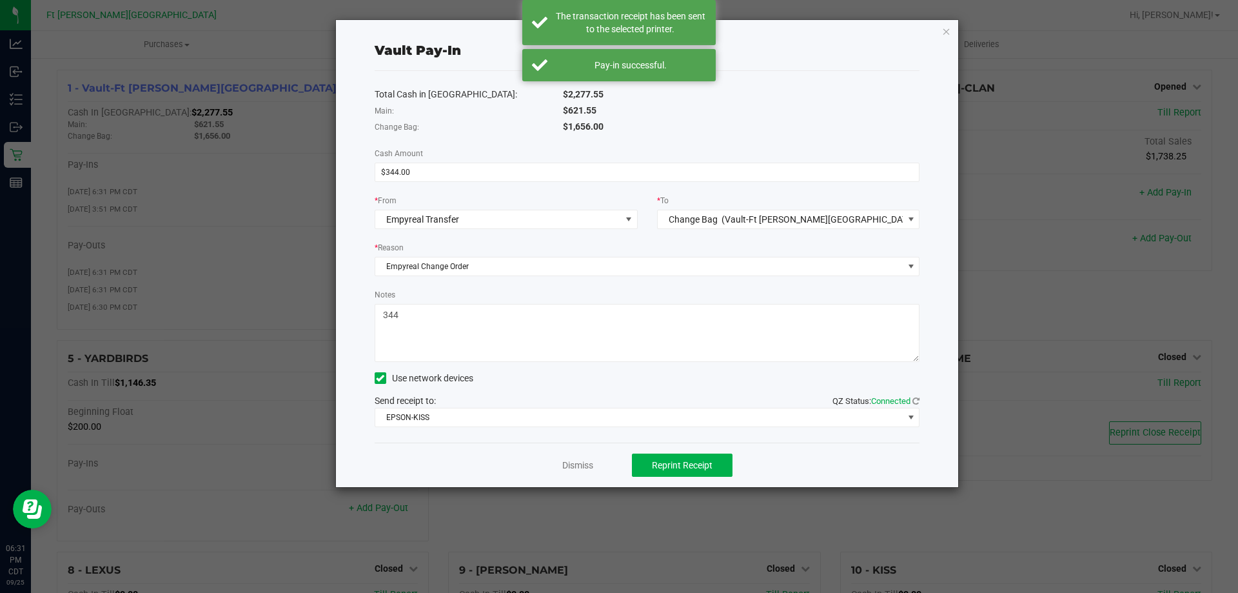
drag, startPoint x: 802, startPoint y: 93, endPoint x: 789, endPoint y: 108, distance: 19.7
click at [798, 97] on div "$2,277.55" at bounding box center [741, 95] width 377 height 14
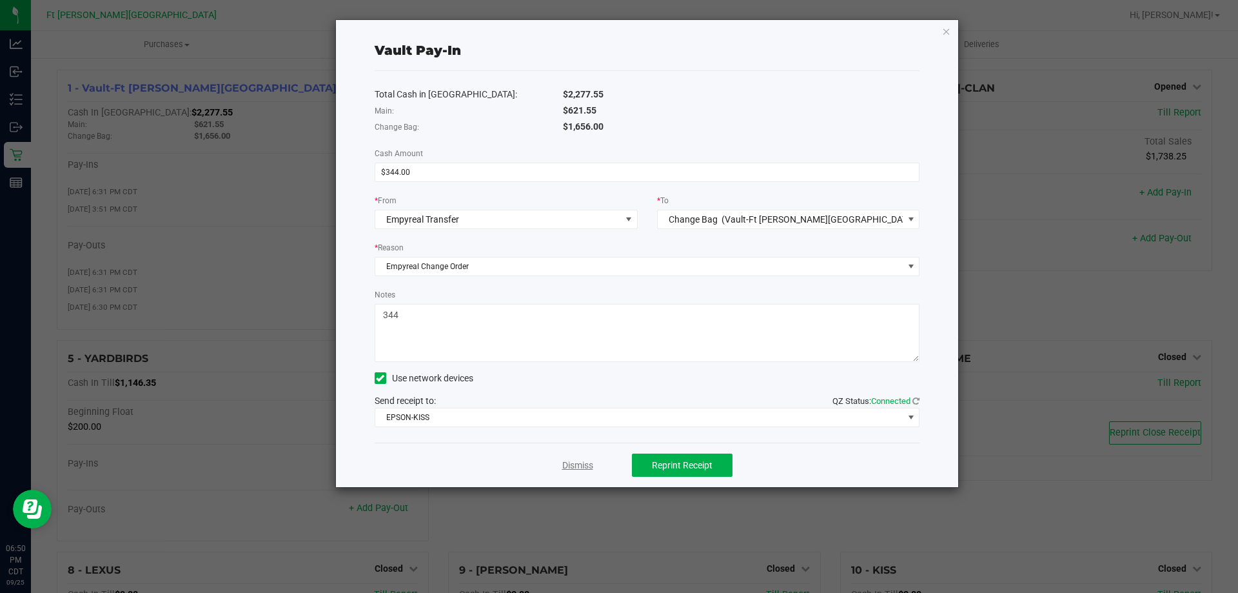
click at [576, 466] on link "Dismiss" at bounding box center [577, 465] width 31 height 14
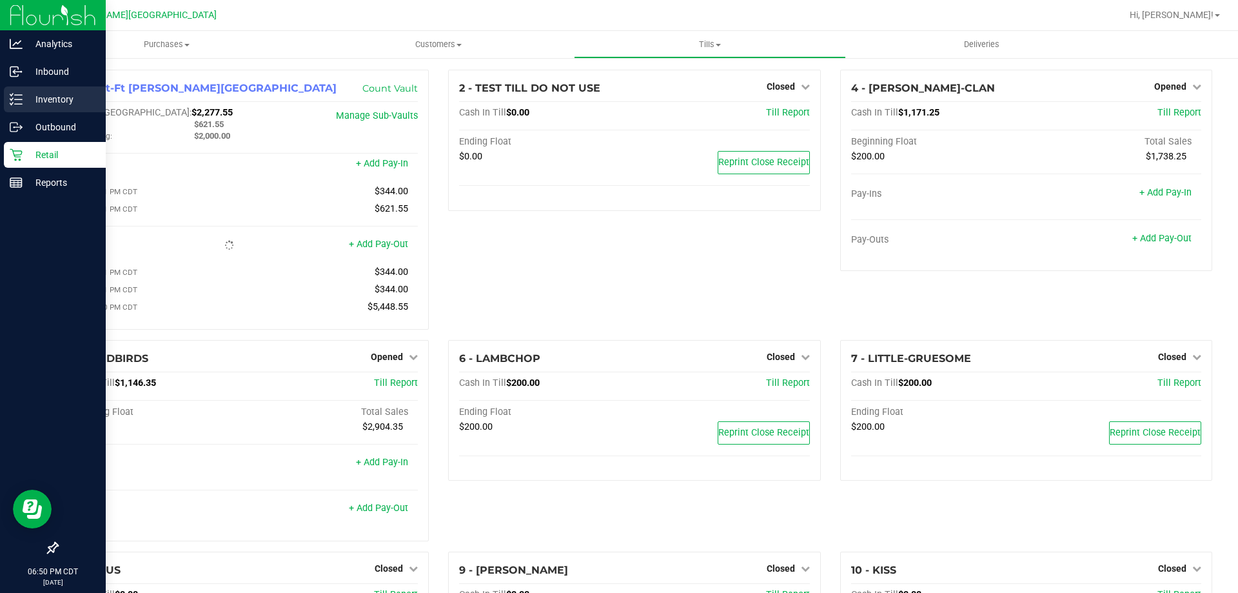
click at [17, 91] on div "Inventory" at bounding box center [55, 99] width 102 height 26
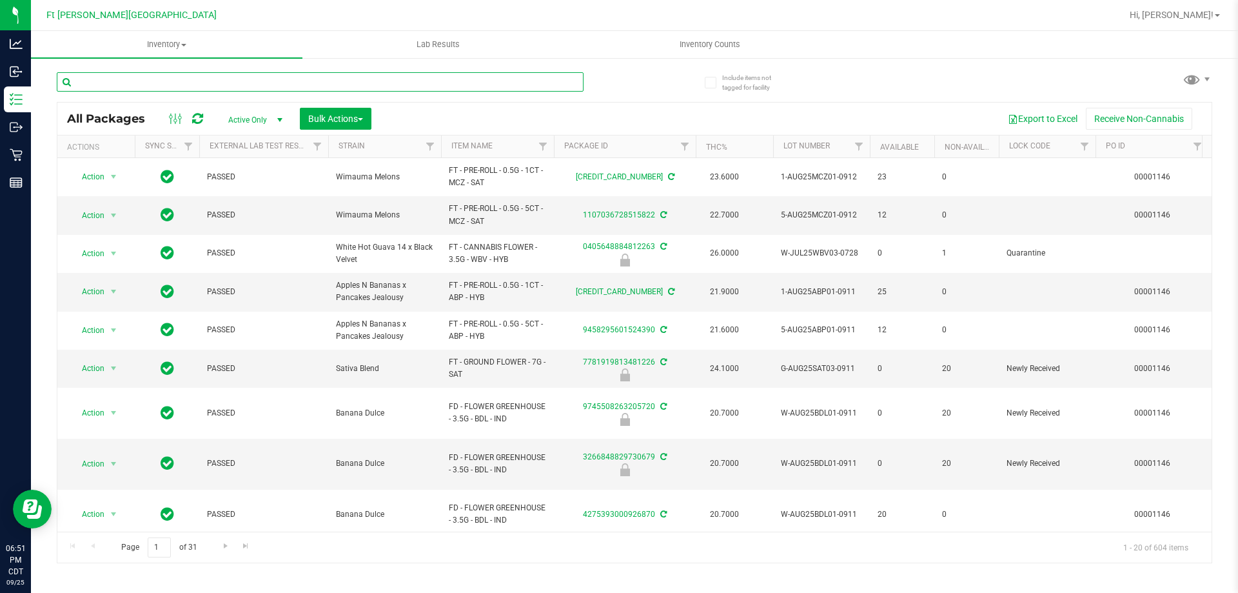
click at [471, 84] on input "text" at bounding box center [320, 81] width 527 height 19
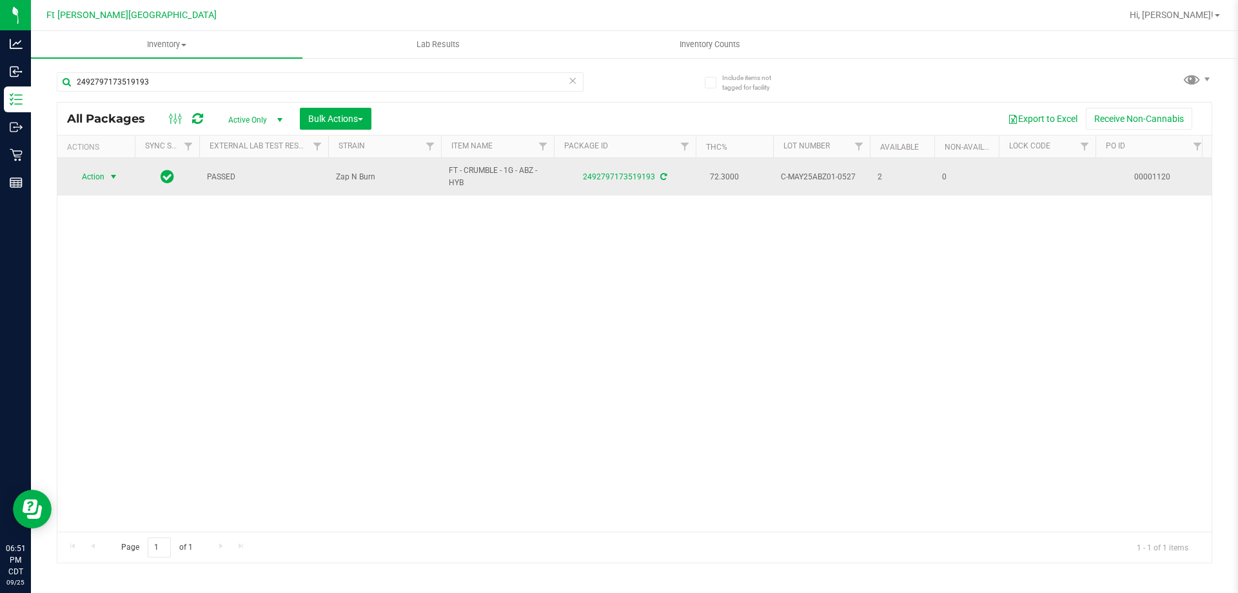
click at [106, 172] on span "Action" at bounding box center [96, 177] width 52 height 18
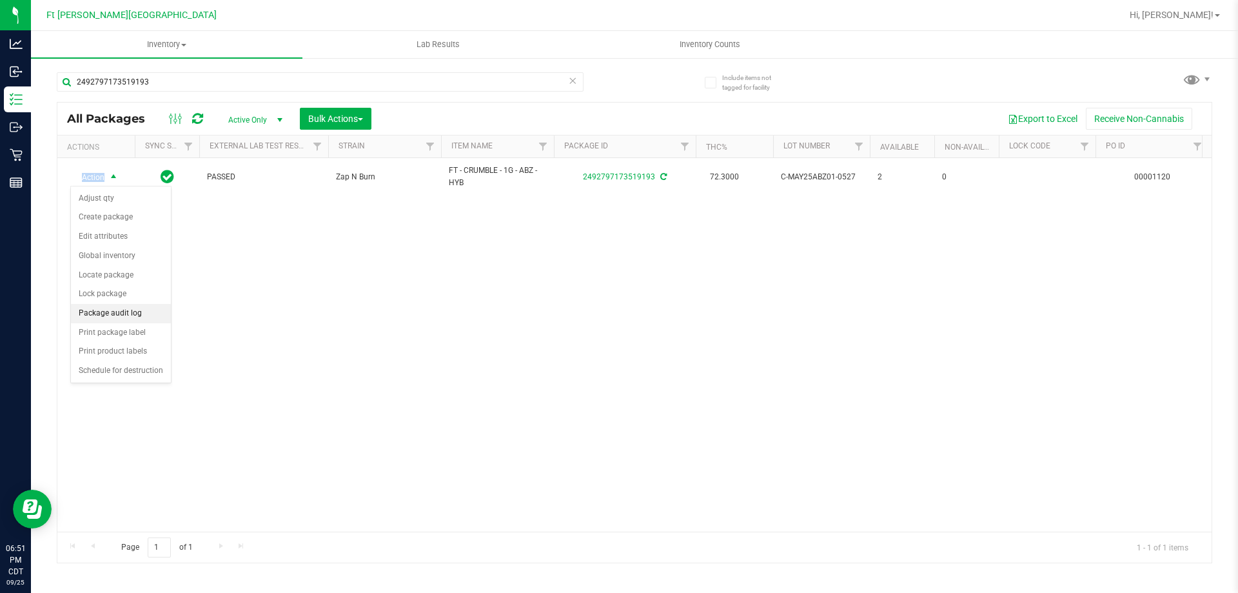
click at [99, 309] on li "Package audit log" at bounding box center [121, 313] width 100 height 19
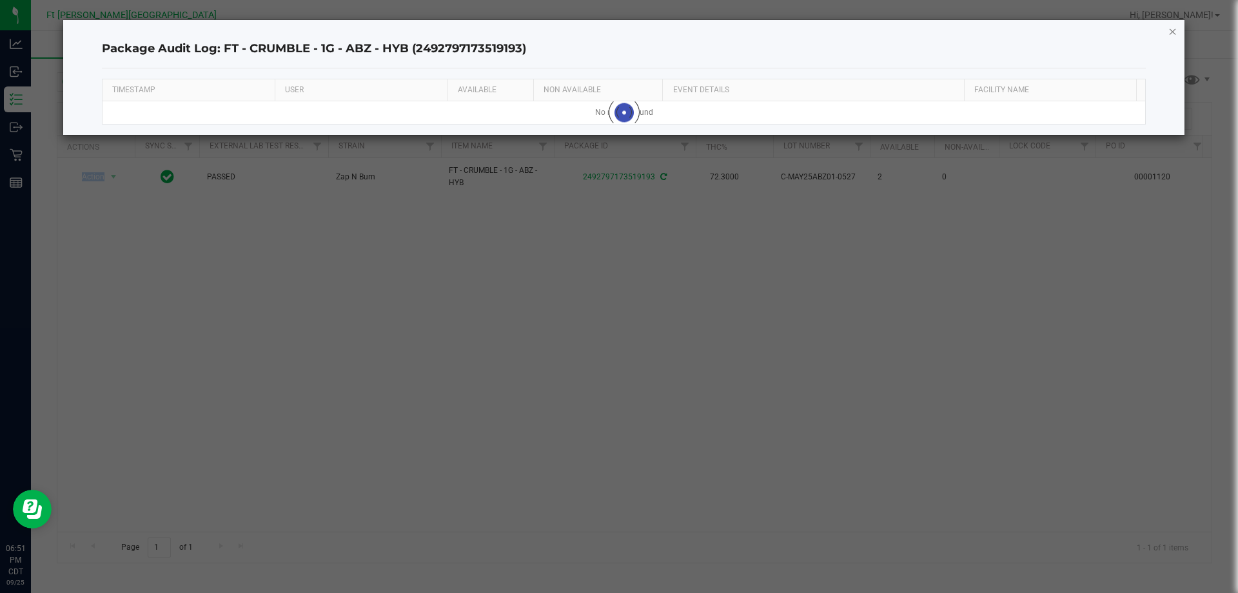
click at [1174, 32] on icon "button" at bounding box center [1172, 30] width 9 height 15
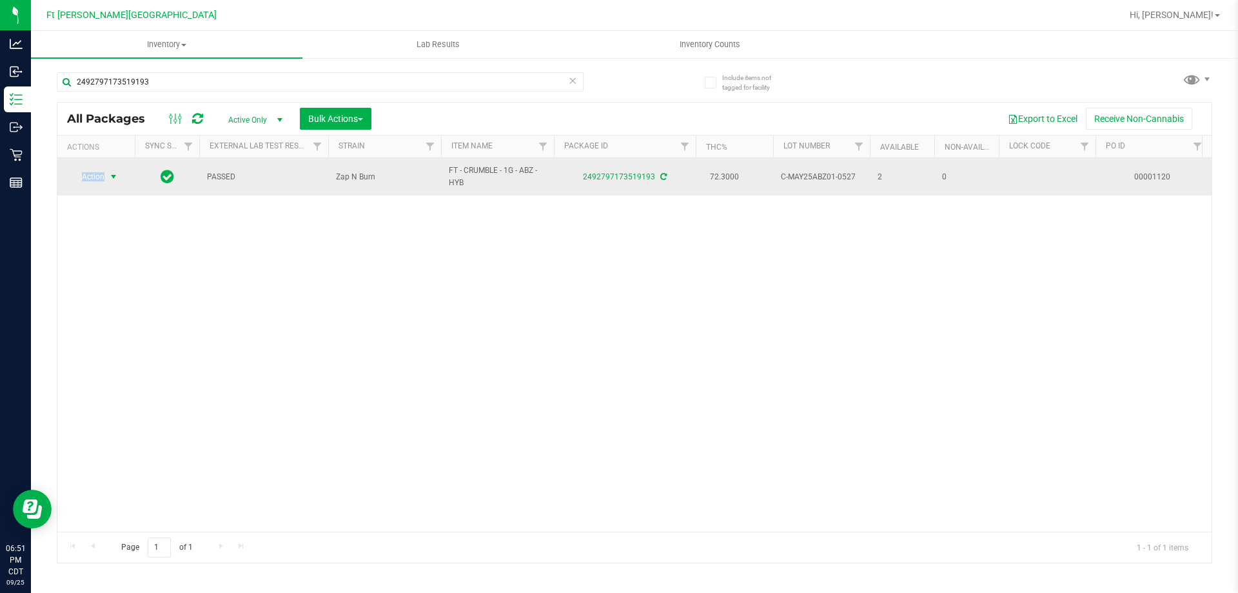
click at [101, 179] on span "Action" at bounding box center [87, 177] width 35 height 18
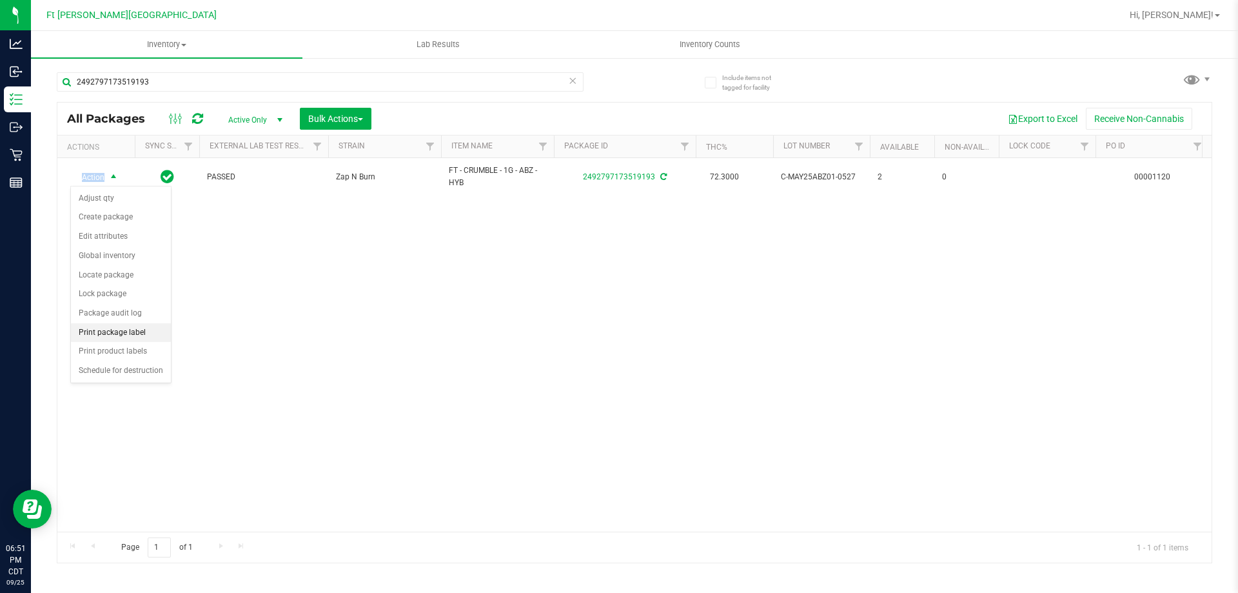
click at [110, 328] on li "Print package label" at bounding box center [121, 332] width 100 height 19
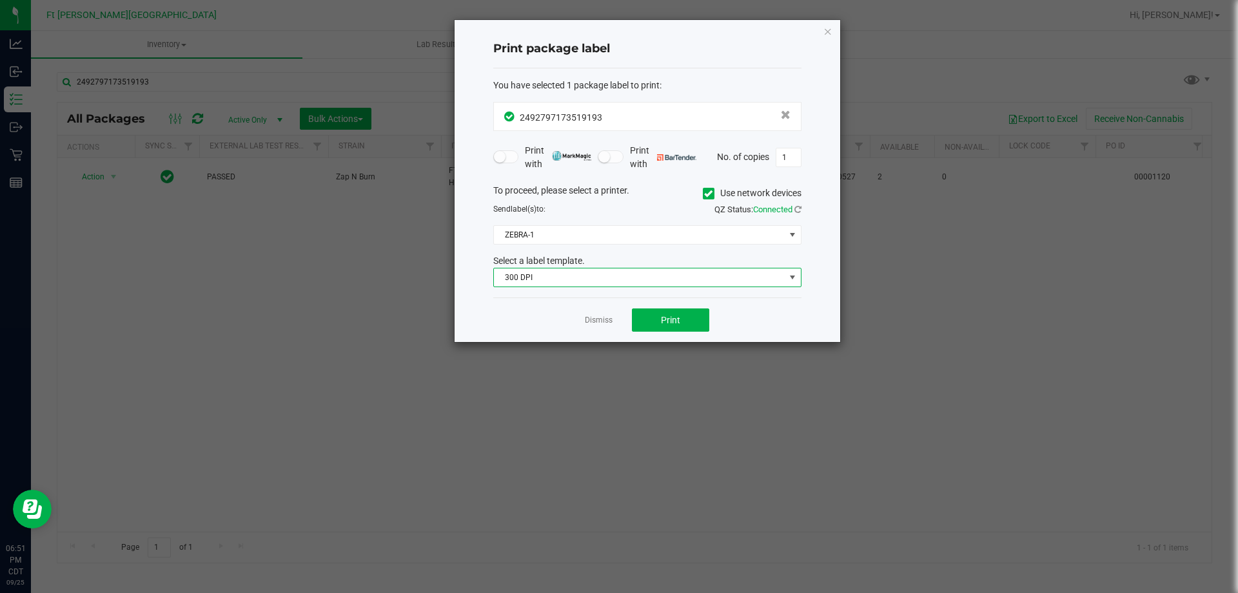
click at [645, 273] on span "300 DPI" at bounding box center [639, 277] width 291 height 18
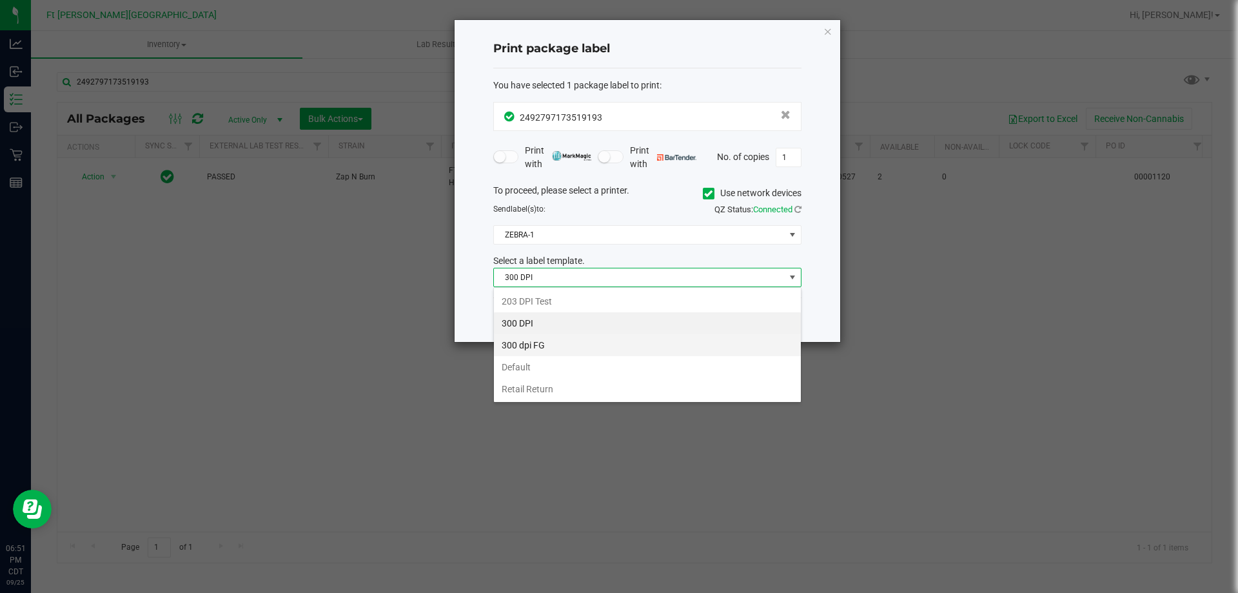
scroll to position [19, 308]
click at [611, 303] on li "203 DPI Test" at bounding box center [647, 301] width 307 height 22
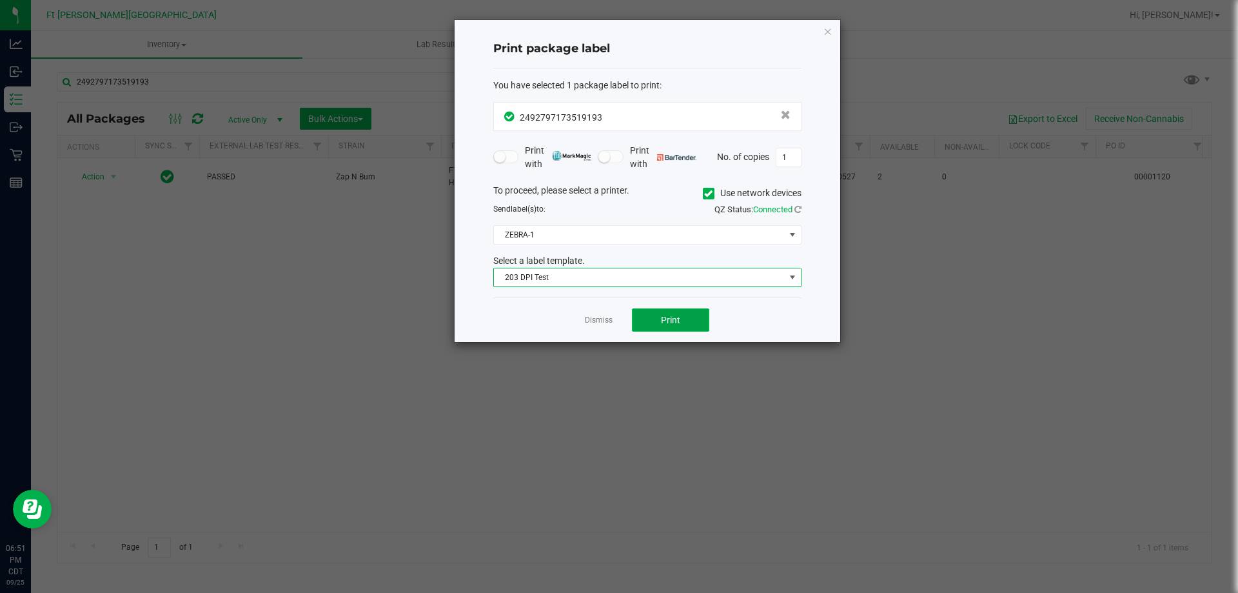
click at [655, 313] on button "Print" at bounding box center [670, 319] width 77 height 23
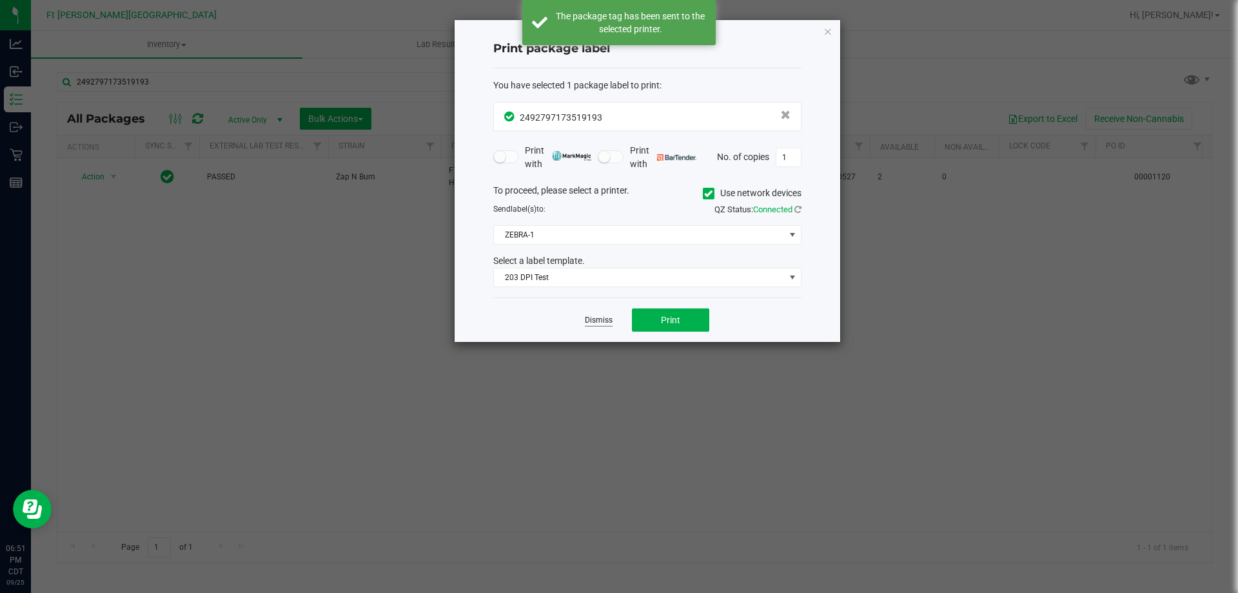
click at [596, 321] on link "Dismiss" at bounding box center [599, 320] width 28 height 11
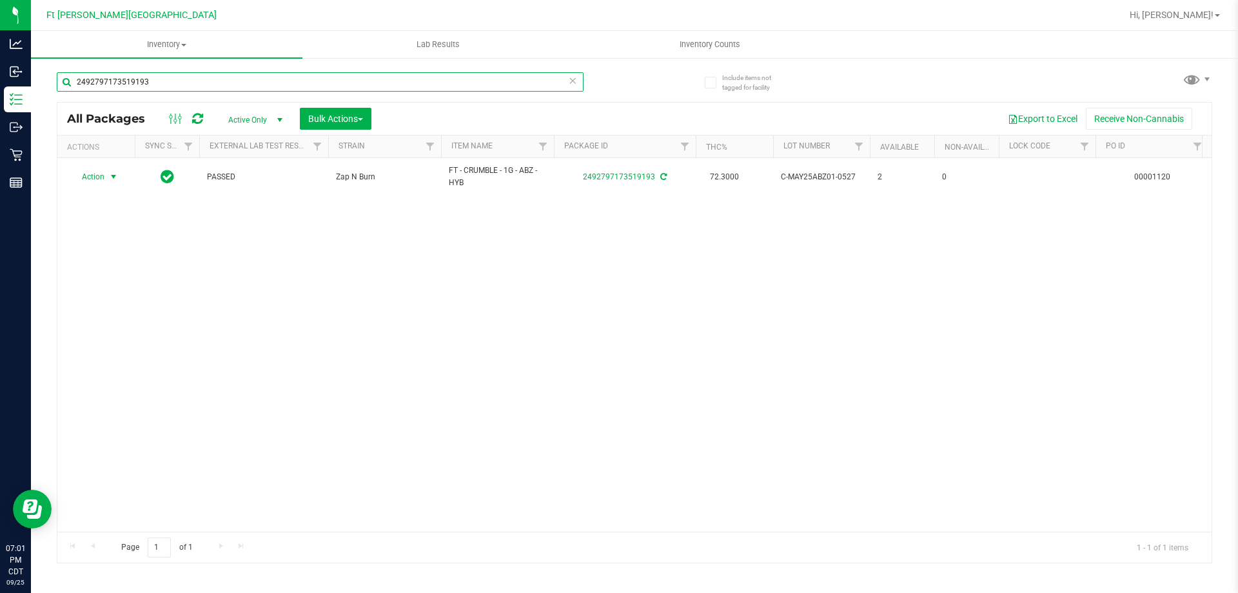
click at [281, 81] on input "2492797173519193" at bounding box center [320, 81] width 527 height 19
type input "2"
click at [711, 43] on span "Inventory Counts" at bounding box center [709, 45] width 95 height 12
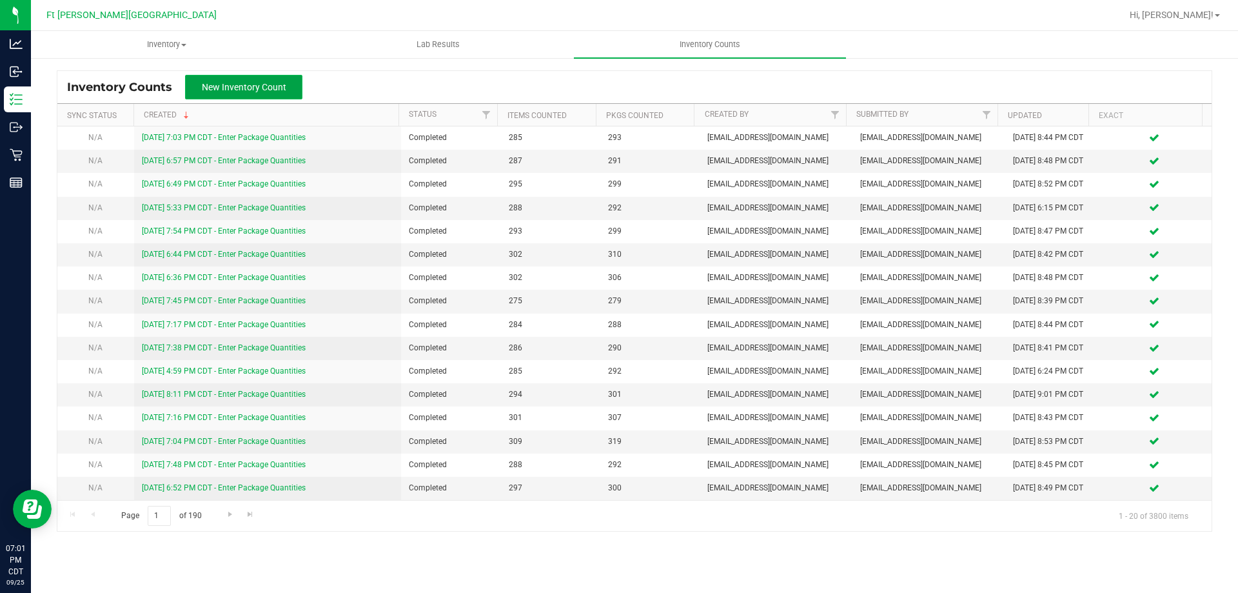
click at [271, 86] on span "New Inventory Count" at bounding box center [244, 87] width 84 height 10
